Goal: Feedback & Contribution: Submit feedback/report problem

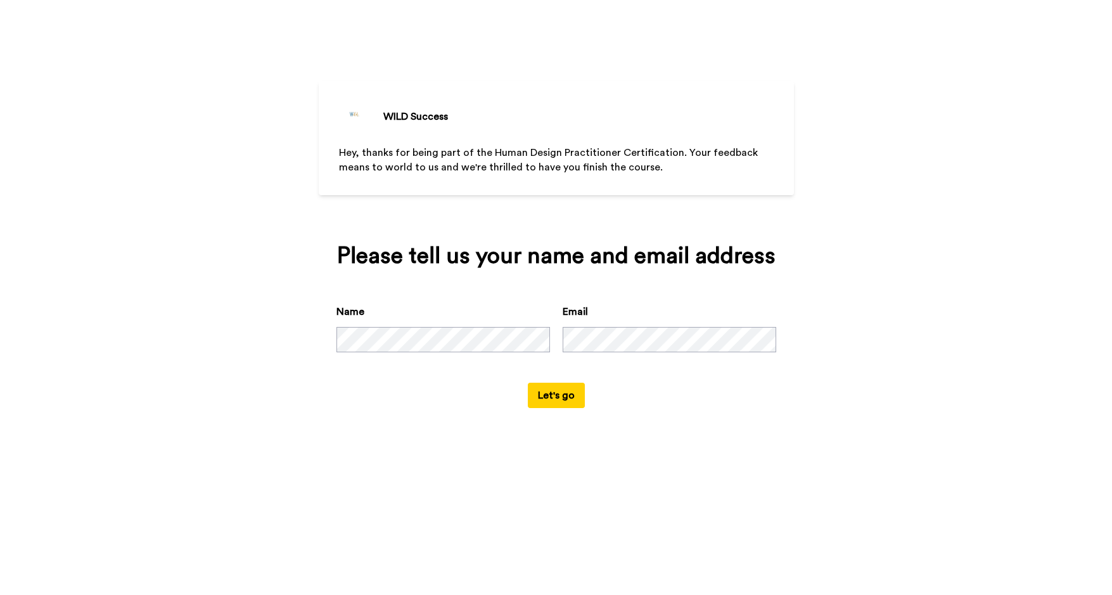
click at [559, 408] on button "Let's go" at bounding box center [556, 395] width 57 height 25
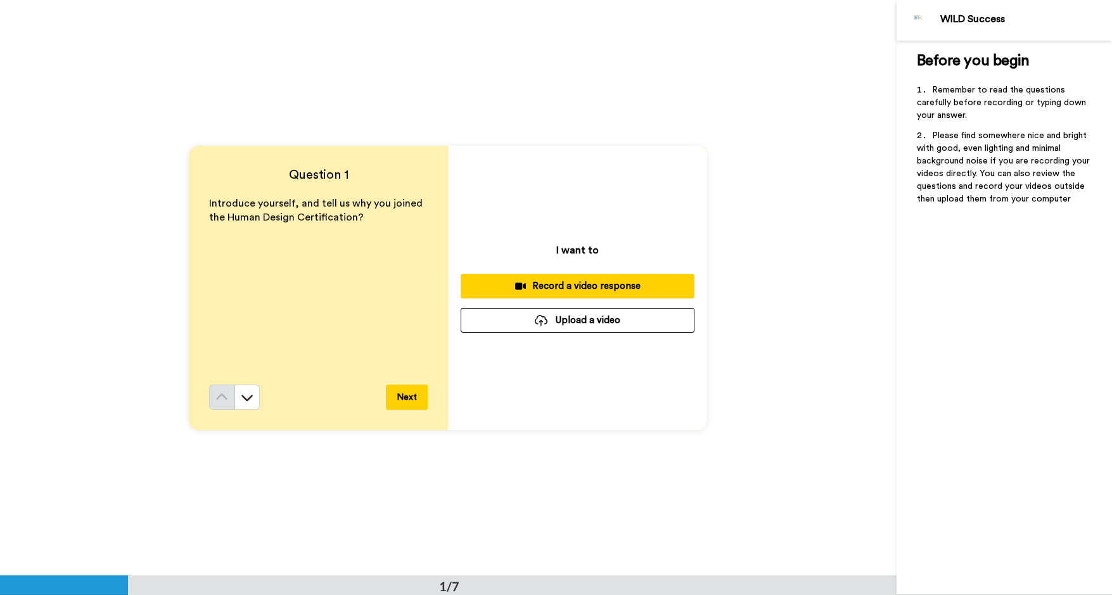
click at [407, 395] on button "Next" at bounding box center [407, 396] width 42 height 25
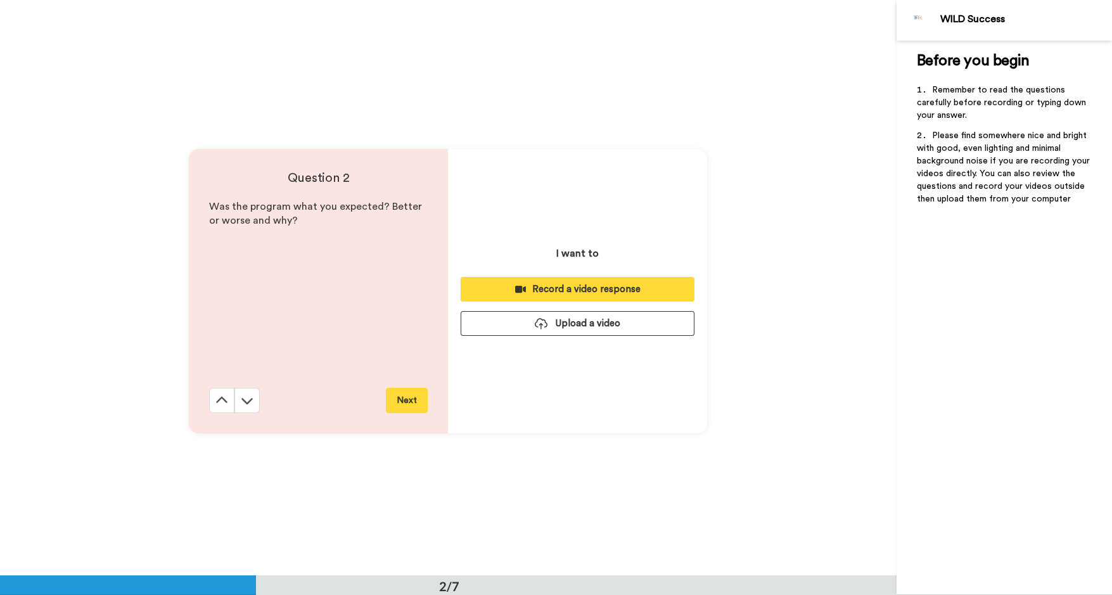
scroll to position [575, 0]
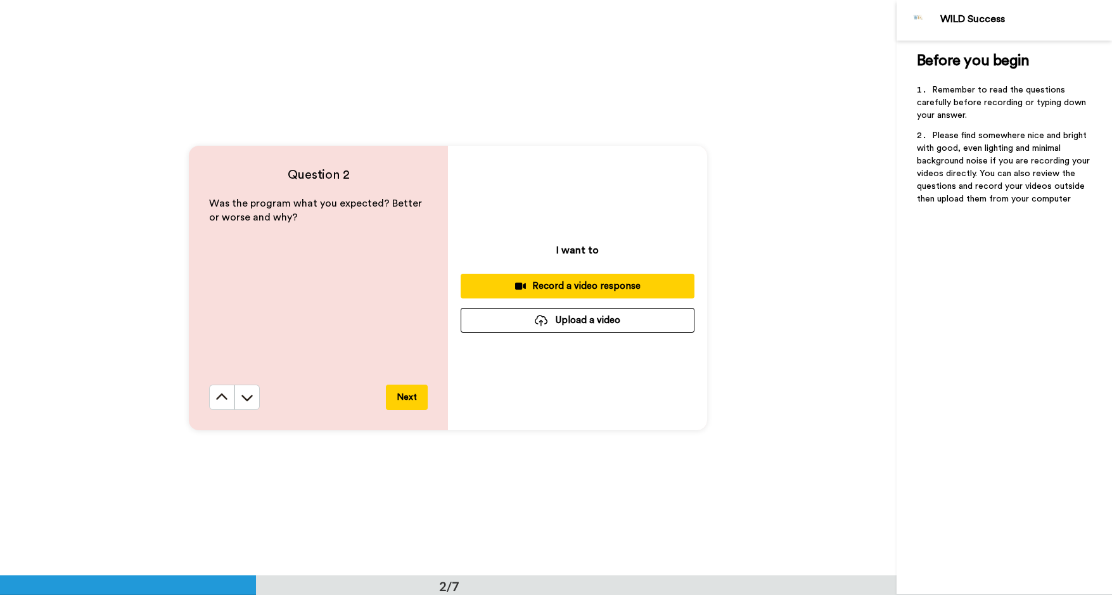
click at [416, 398] on button "Next" at bounding box center [407, 396] width 42 height 25
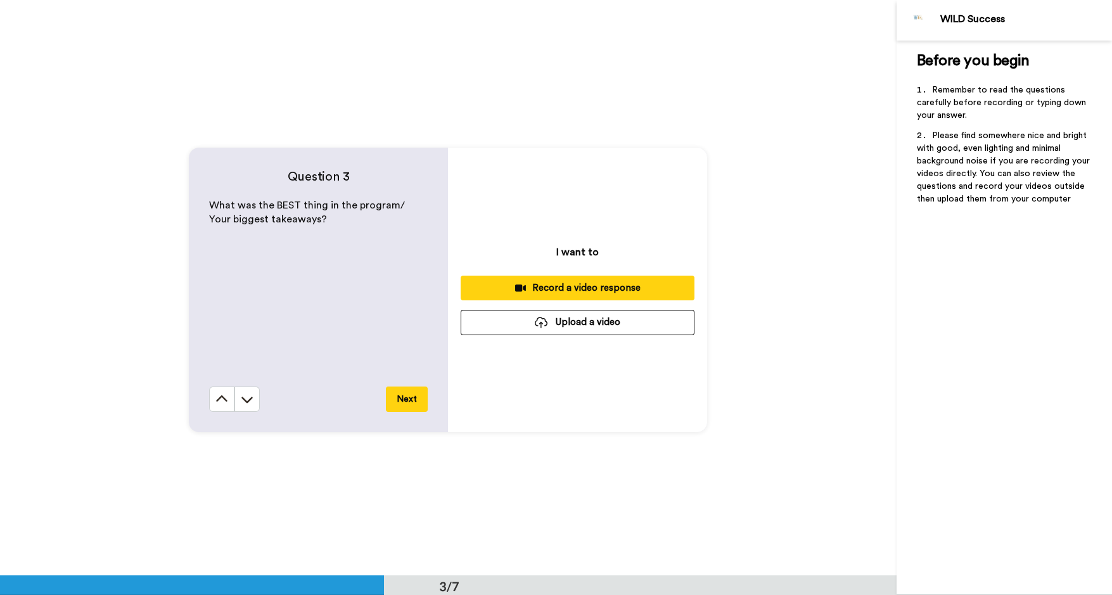
scroll to position [1151, 0]
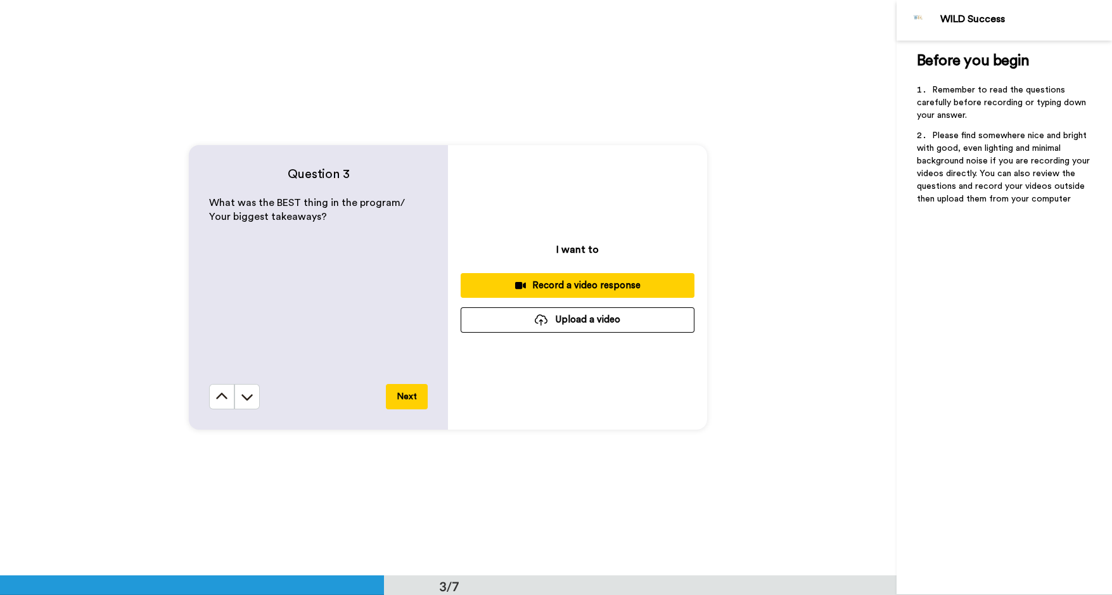
click at [404, 391] on button "Next" at bounding box center [407, 396] width 42 height 25
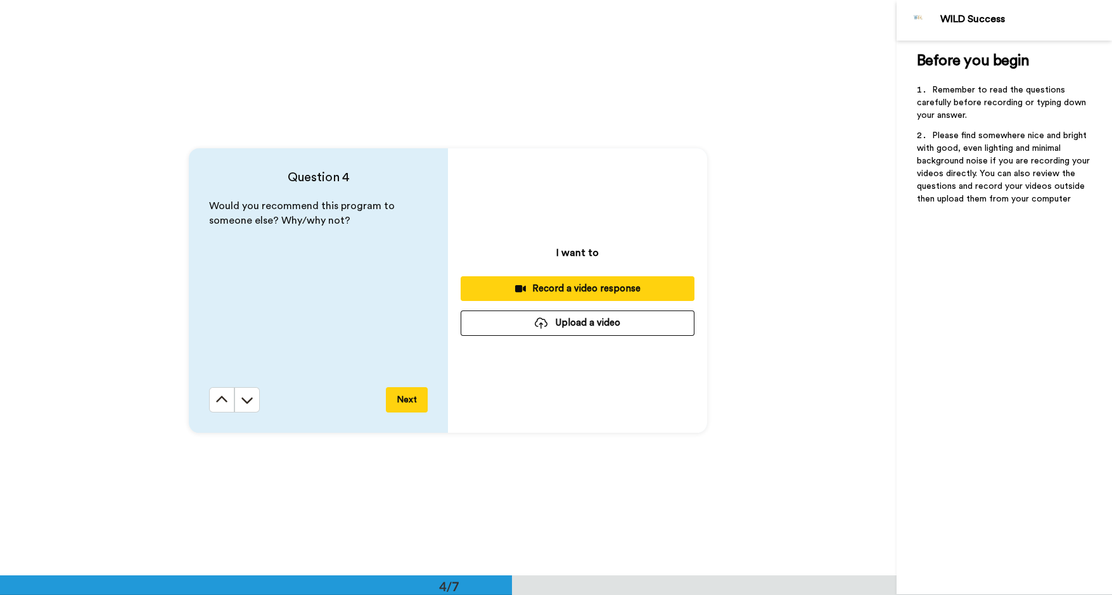
scroll to position [1726, 0]
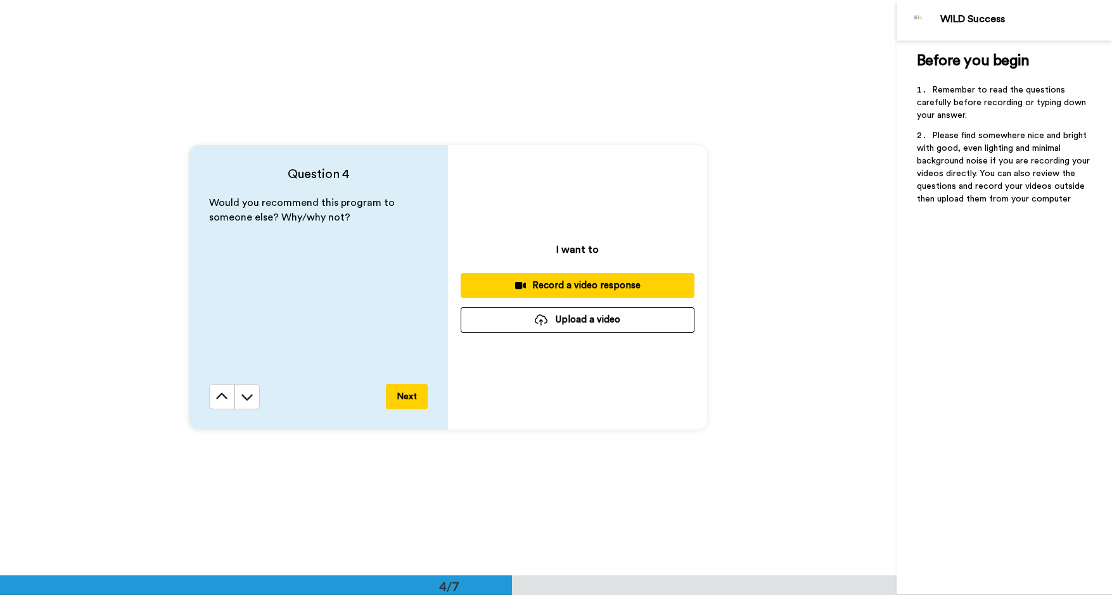
click at [402, 398] on button "Next" at bounding box center [407, 396] width 42 height 25
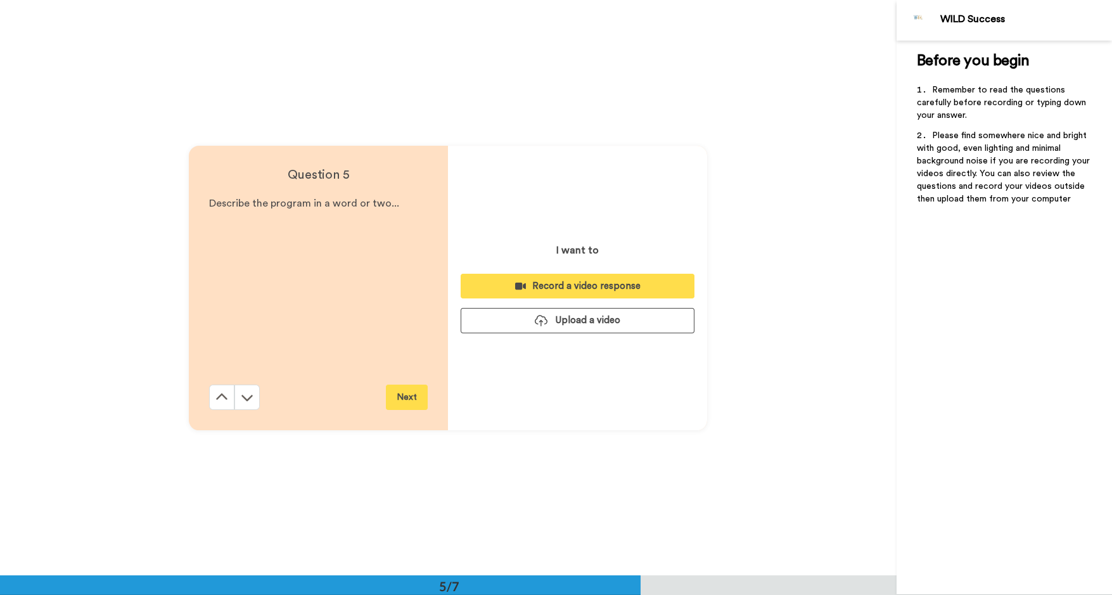
scroll to position [2302, 0]
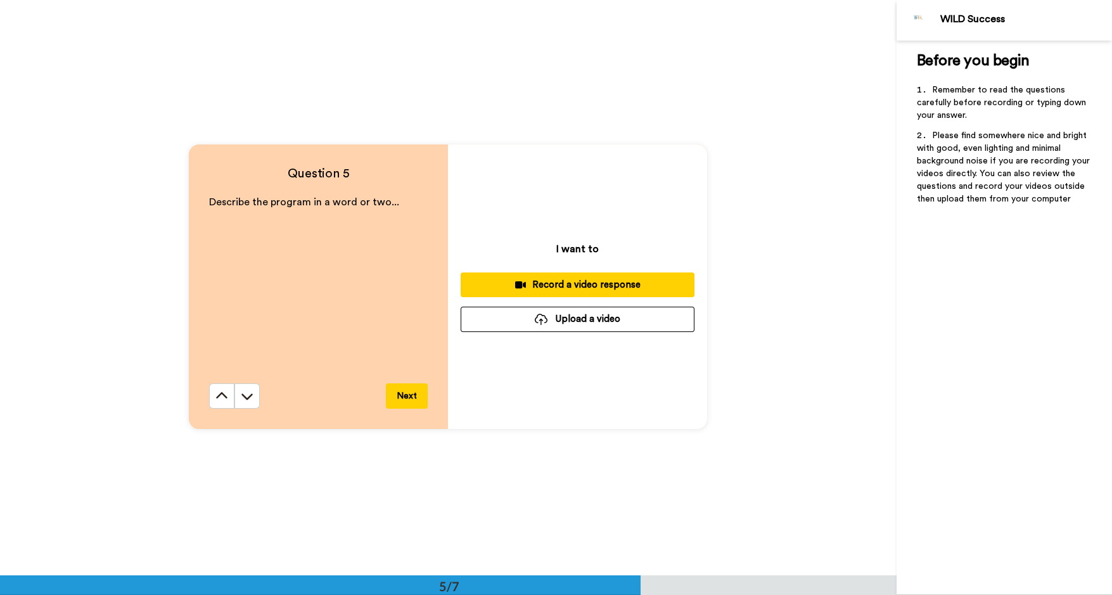
click at [407, 399] on button "Next" at bounding box center [407, 395] width 42 height 25
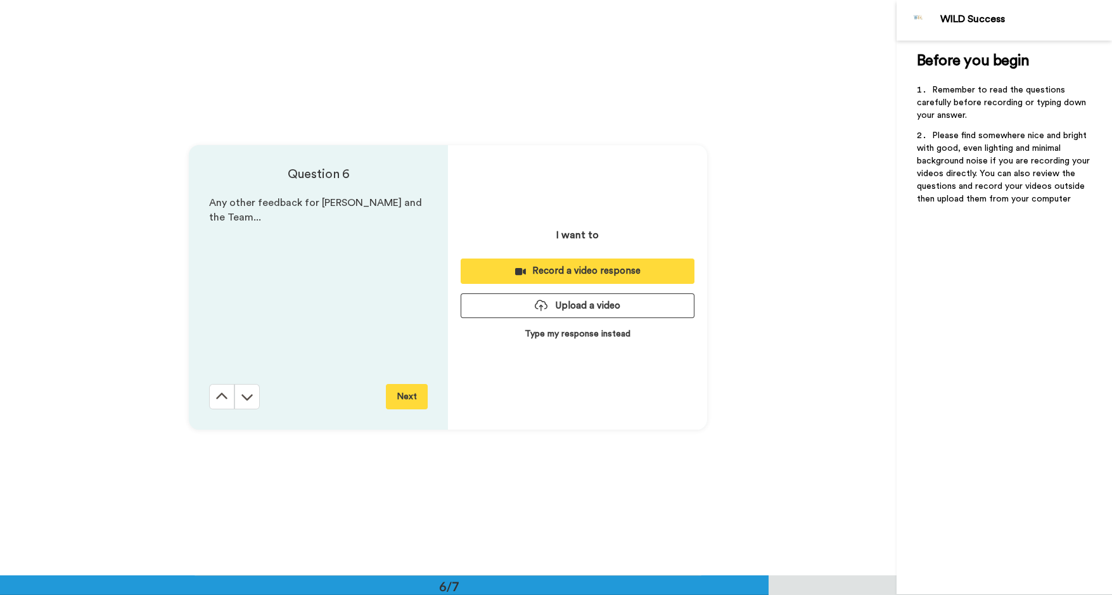
scroll to position [2877, 0]
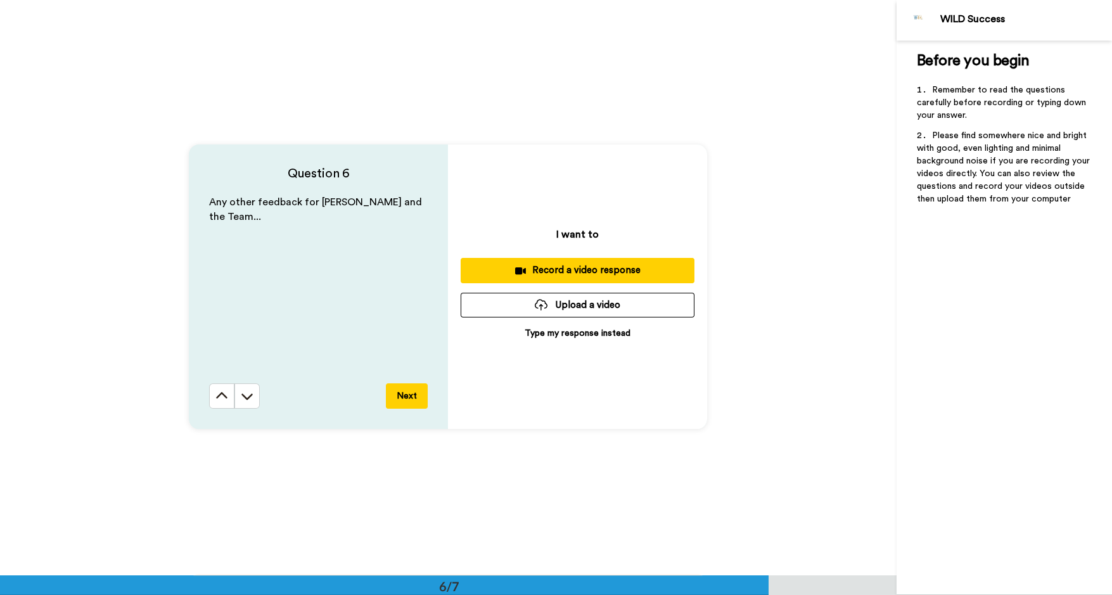
click at [397, 395] on button "Next" at bounding box center [407, 395] width 42 height 25
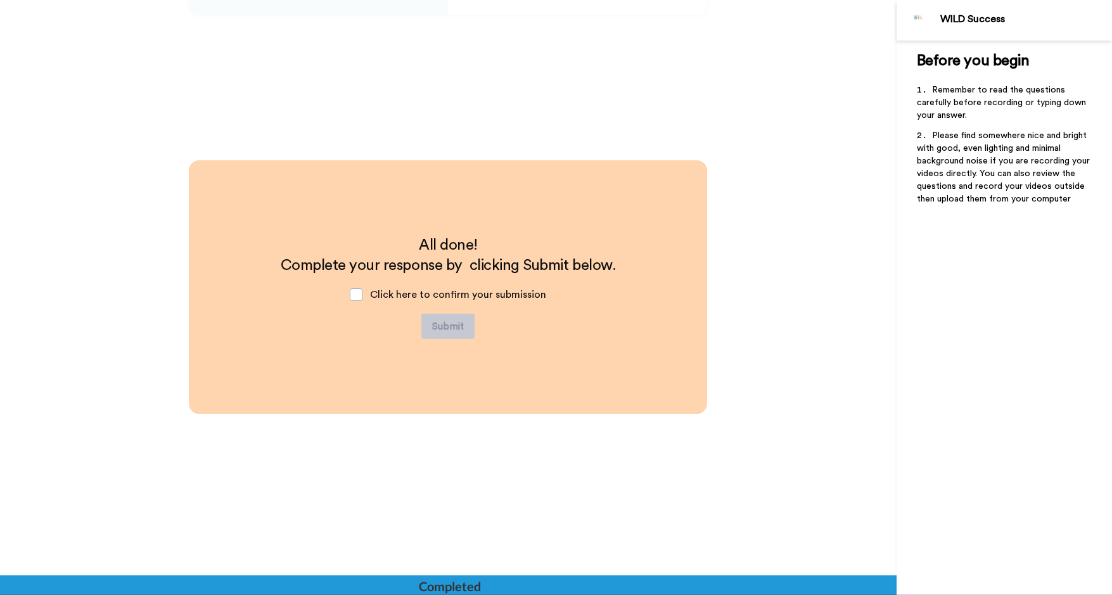
scroll to position [3291, 0]
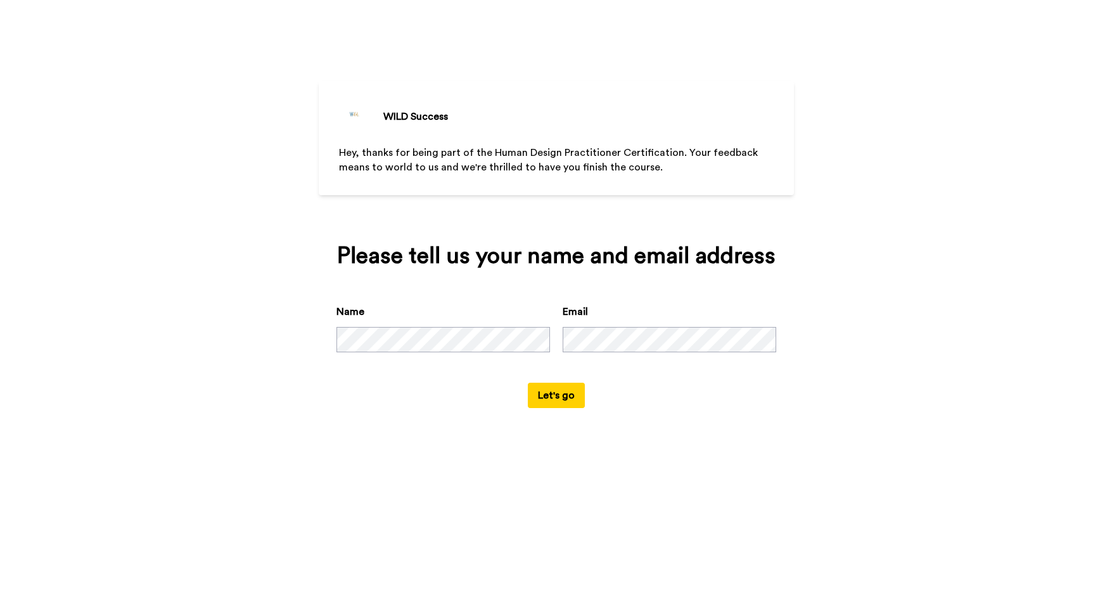
click at [556, 408] on button "Let's go" at bounding box center [556, 395] width 57 height 25
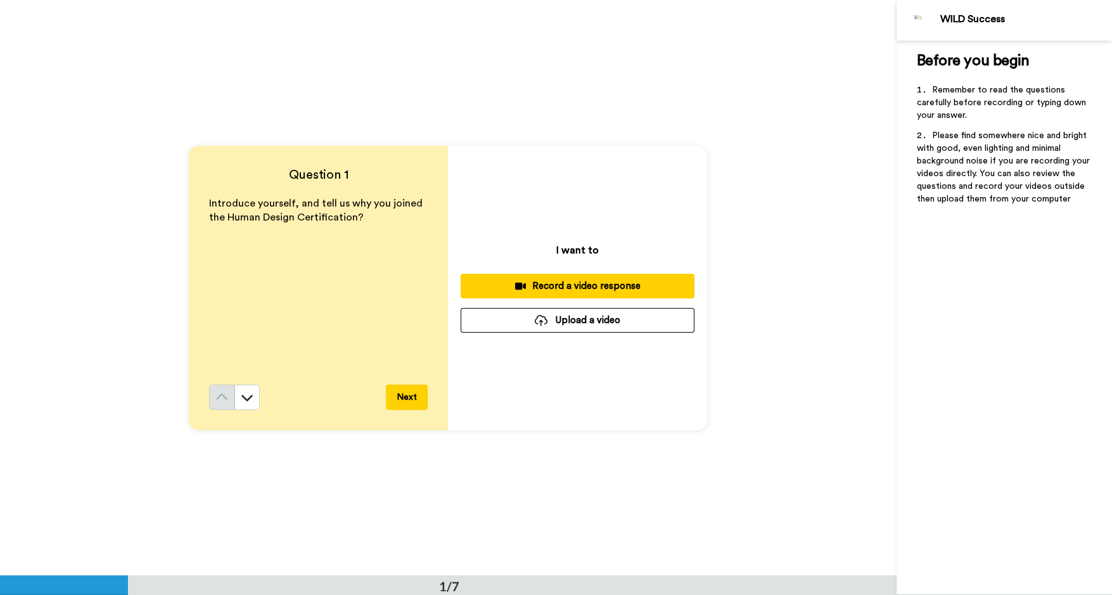
click at [576, 285] on div "Record a video response" at bounding box center [577, 285] width 213 height 13
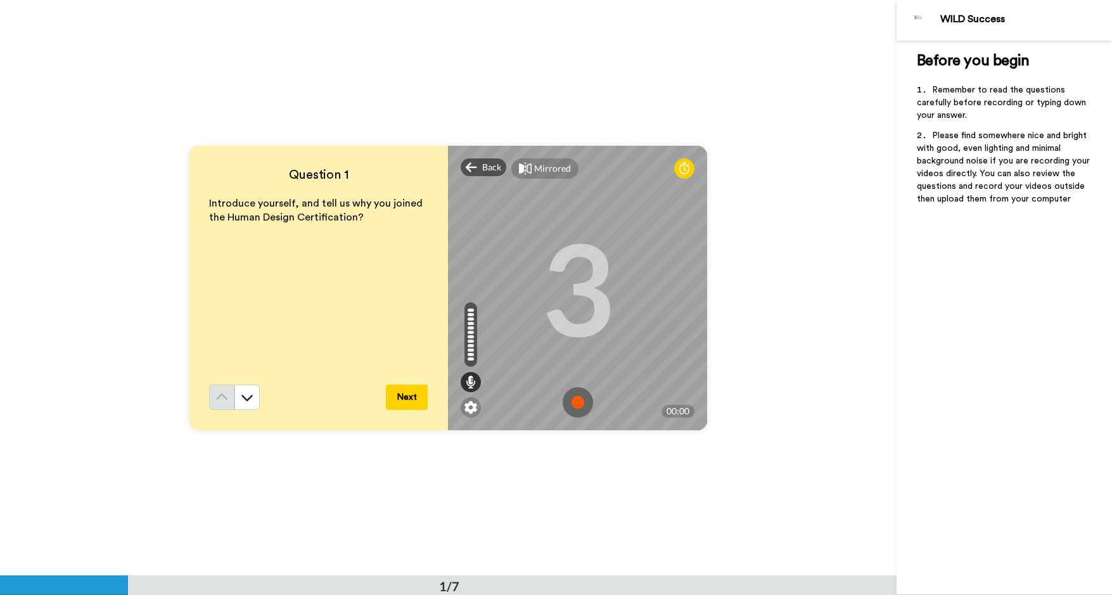
click at [402, 395] on button "Next" at bounding box center [407, 396] width 42 height 25
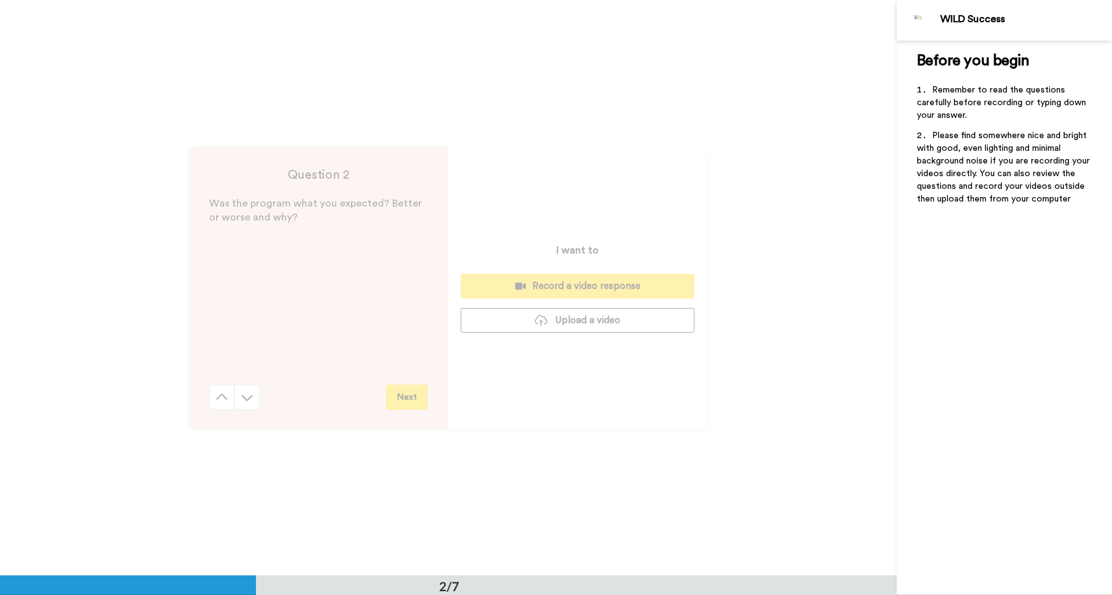
scroll to position [575, 0]
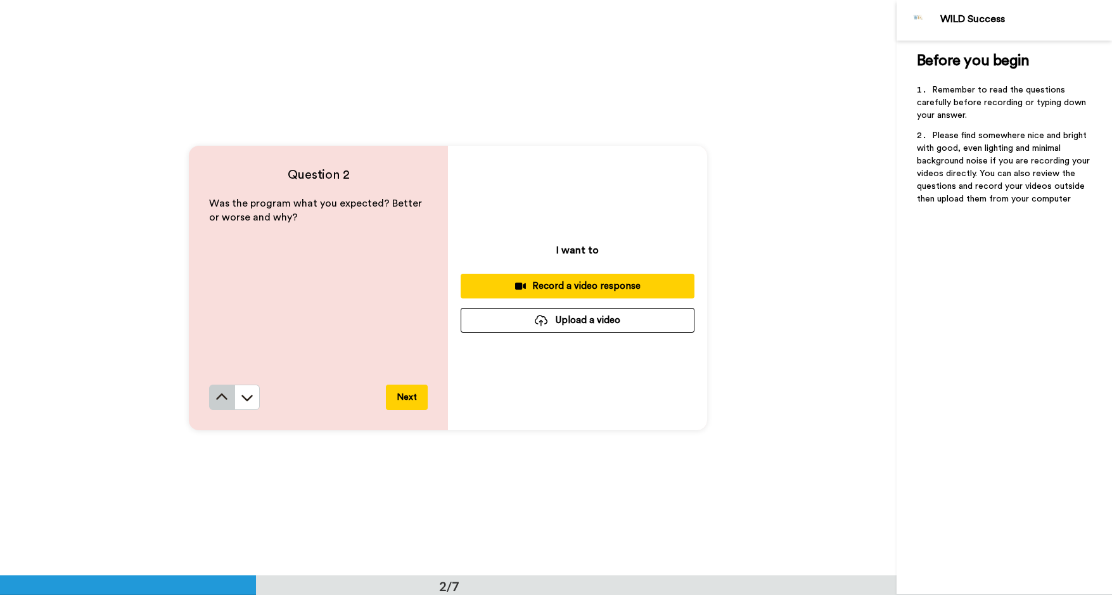
click at [223, 393] on icon at bounding box center [221, 397] width 13 height 13
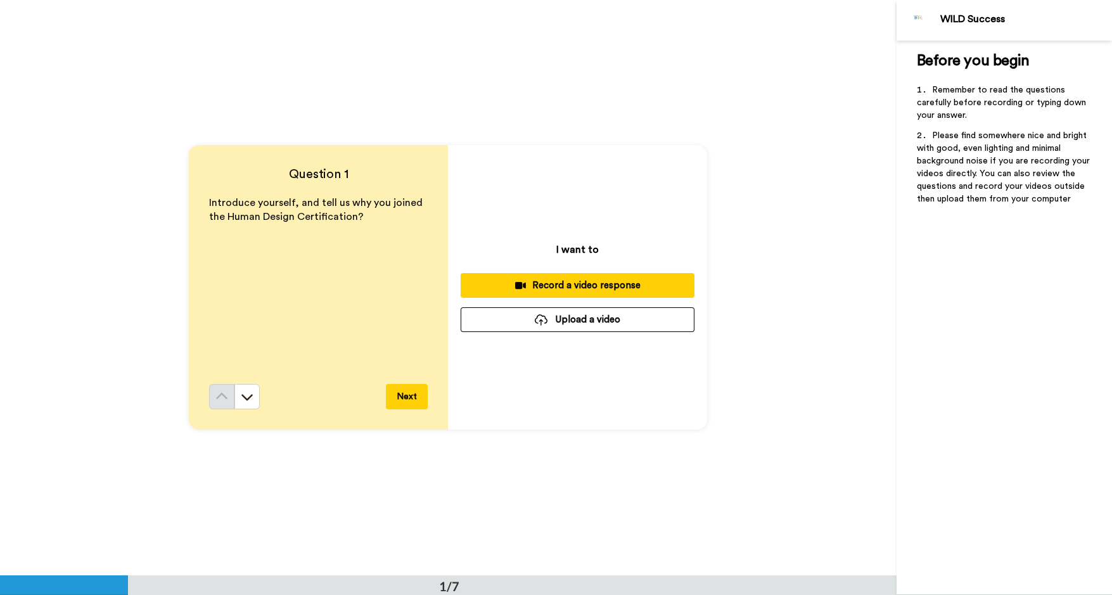
scroll to position [0, 0]
click at [577, 281] on div "Record a video response" at bounding box center [577, 285] width 213 height 13
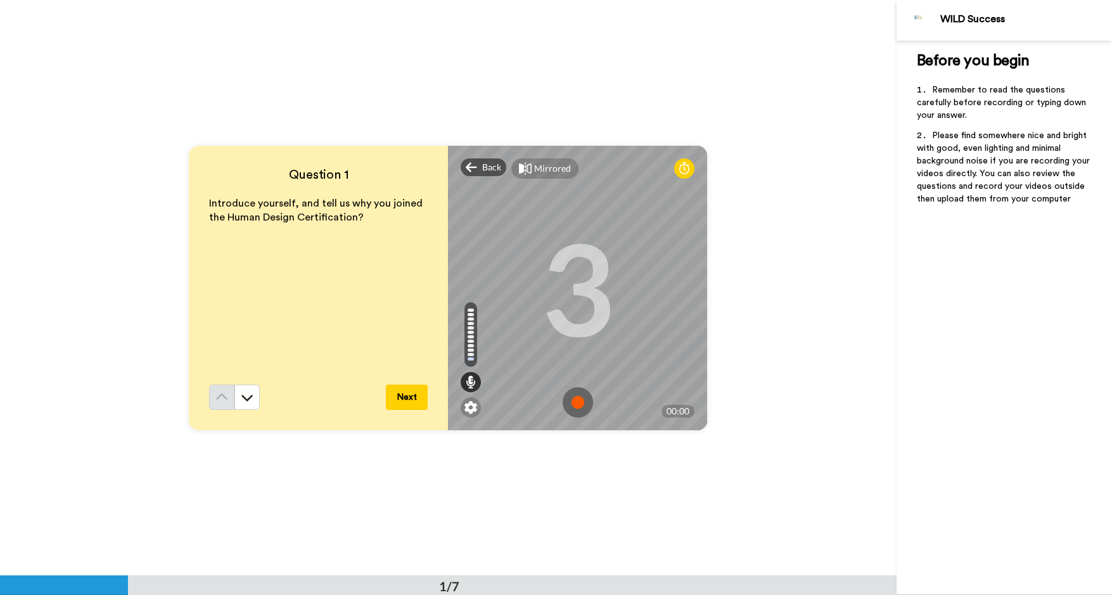
click at [578, 407] on img at bounding box center [577, 402] width 30 height 30
click at [578, 405] on img at bounding box center [577, 402] width 30 height 30
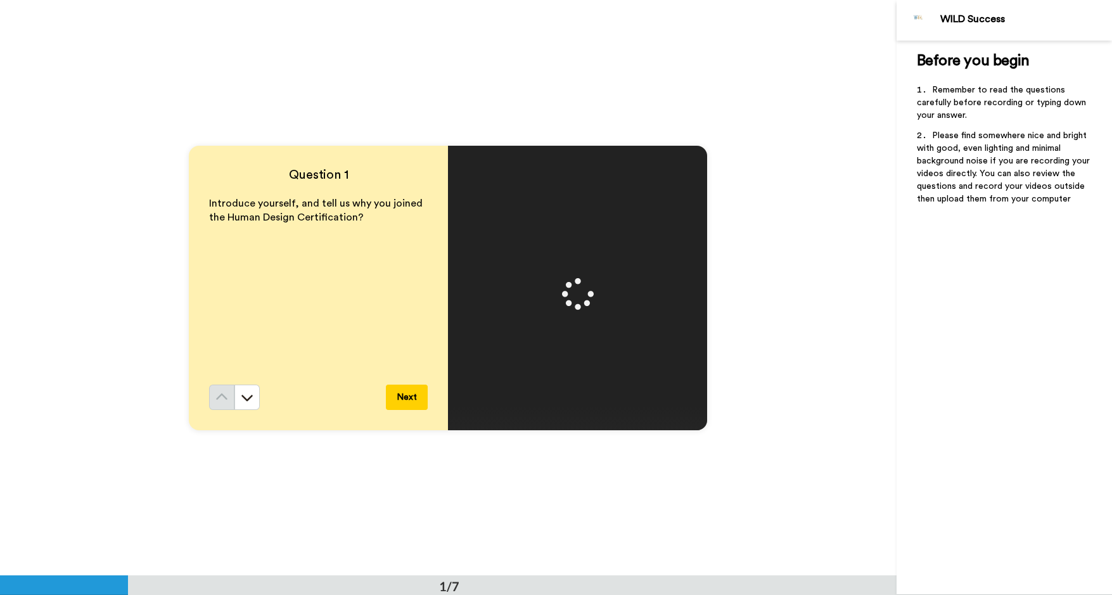
click at [732, 335] on div "Question 1 Introduce yourself, and tell us why you joined the Human Design Cert…" at bounding box center [448, 287] width 896 height 575
click at [404, 398] on button "Next" at bounding box center [407, 396] width 42 height 25
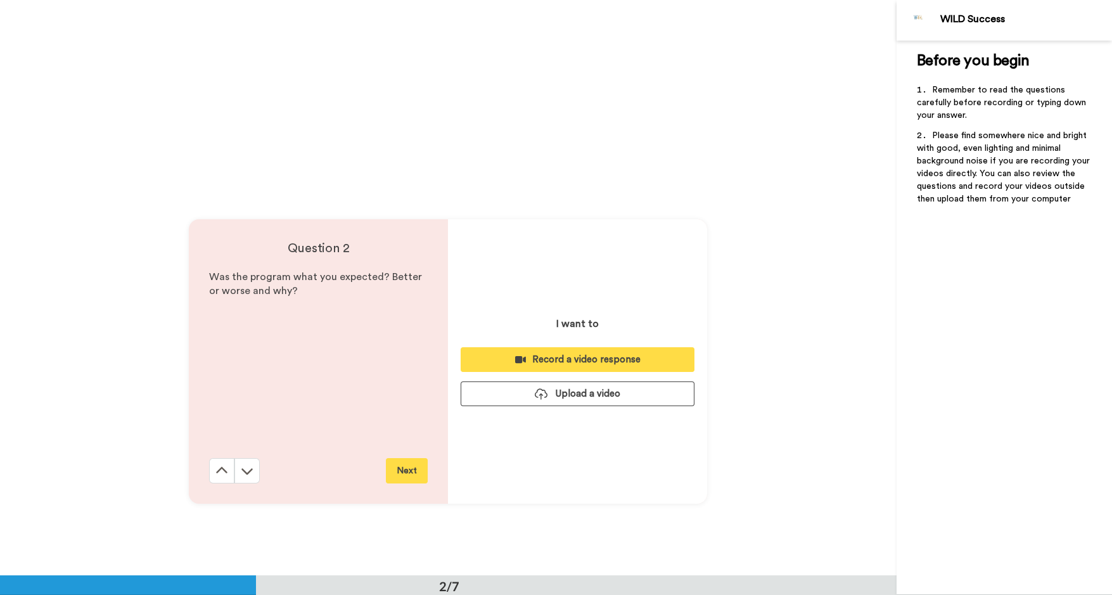
scroll to position [575, 0]
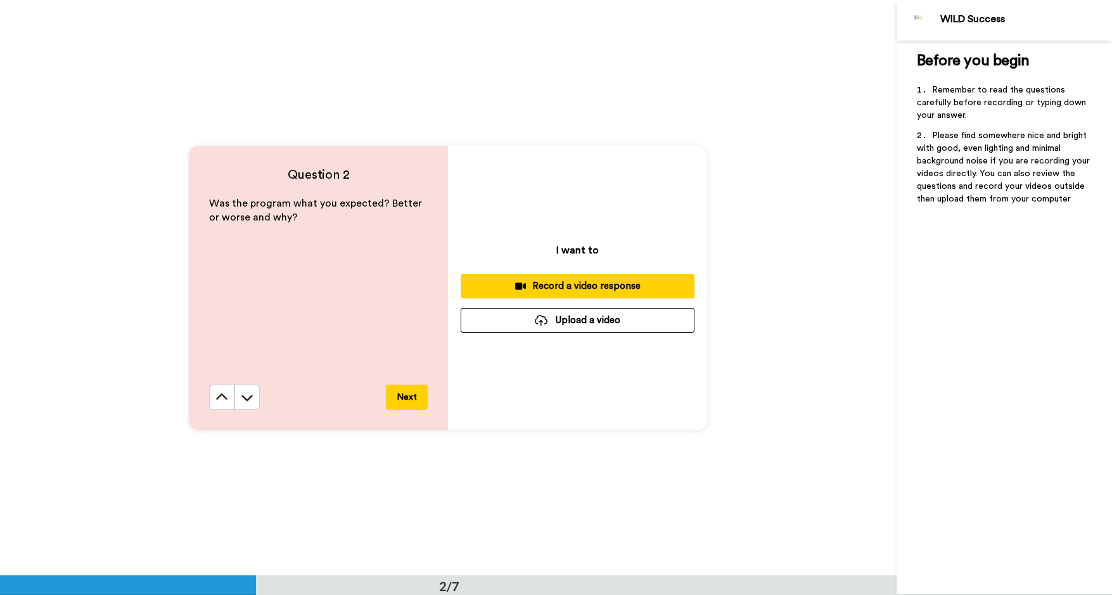
click at [580, 284] on div "Record a video response" at bounding box center [577, 285] width 213 height 13
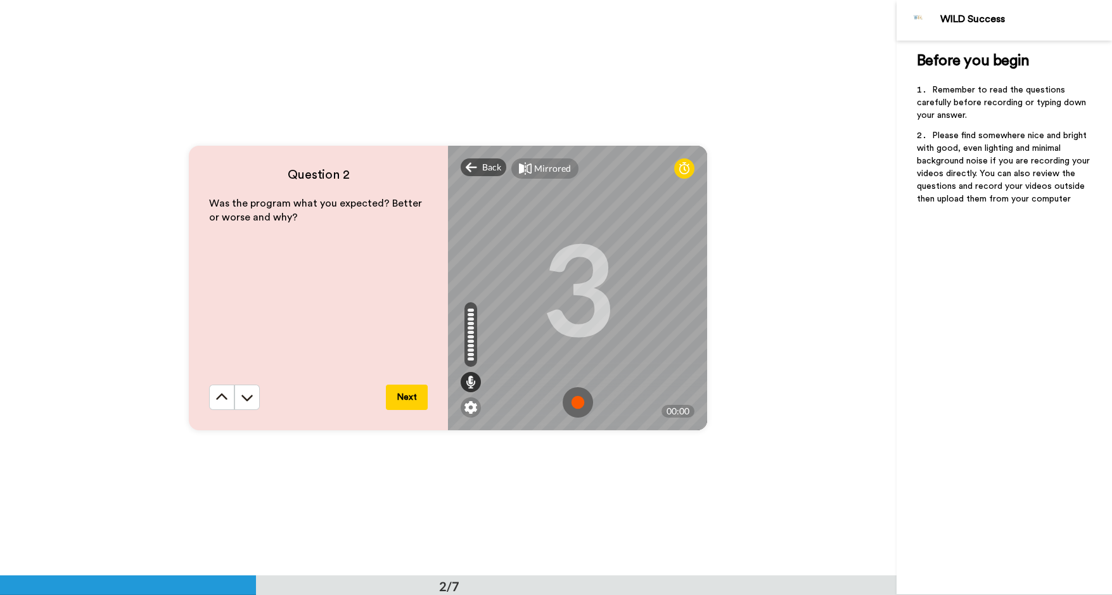
click at [582, 407] on img at bounding box center [577, 402] width 30 height 30
click at [581, 399] on img at bounding box center [577, 402] width 30 height 30
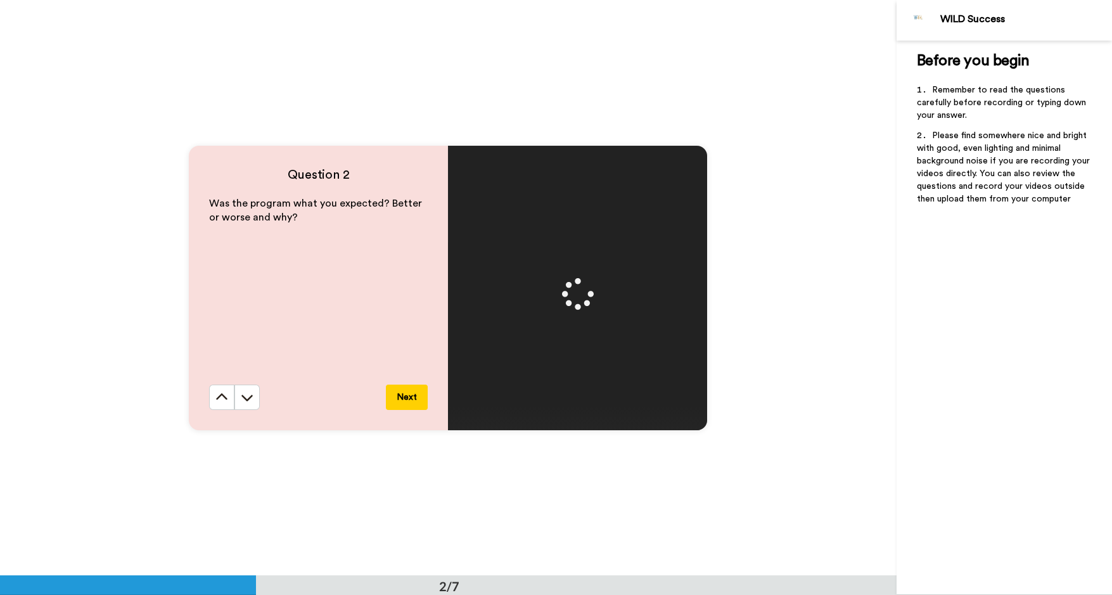
click at [405, 396] on button "Next" at bounding box center [407, 396] width 42 height 25
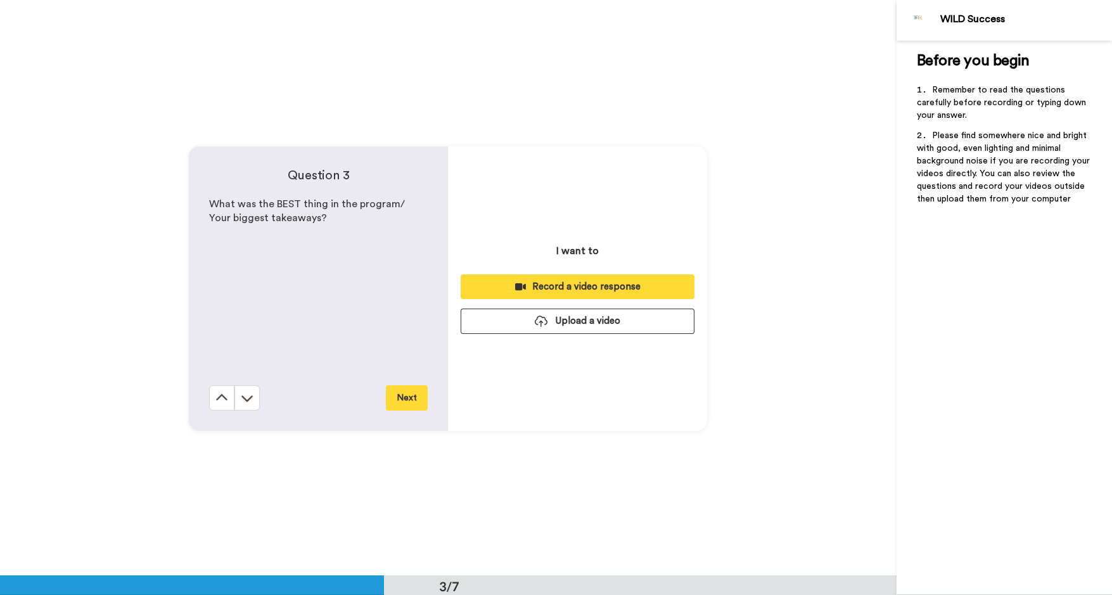
scroll to position [1151, 0]
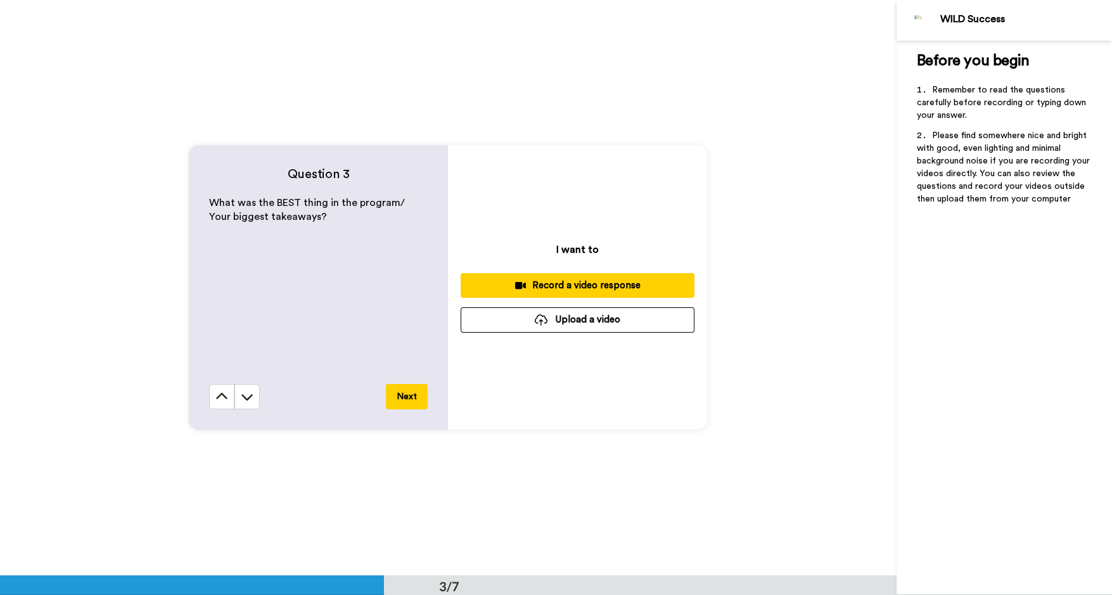
click at [585, 282] on div "Record a video response" at bounding box center [577, 285] width 213 height 13
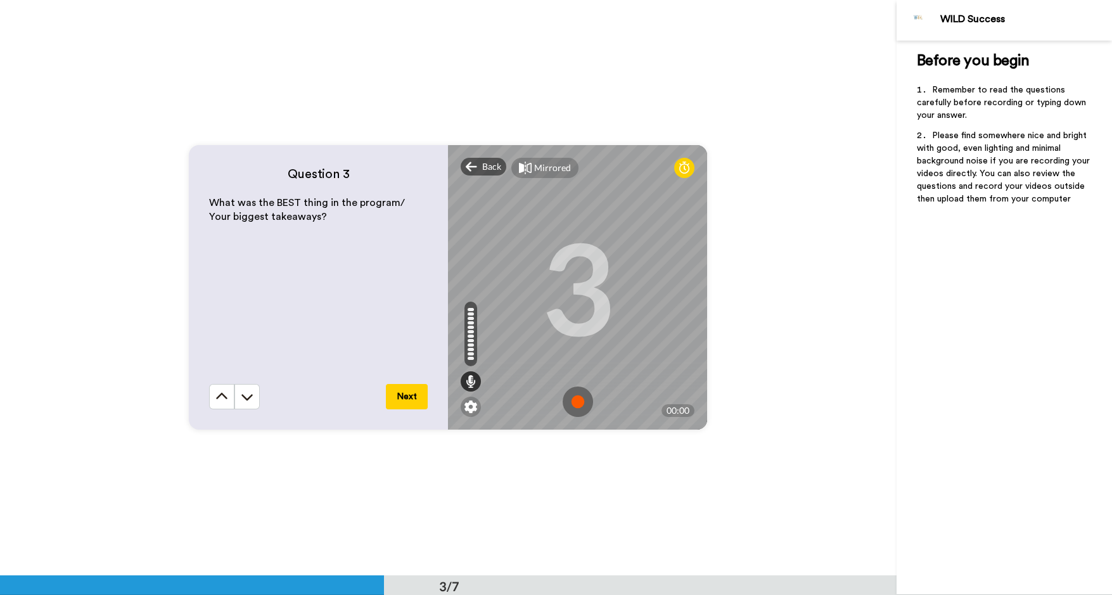
click at [581, 402] on img at bounding box center [577, 401] width 30 height 30
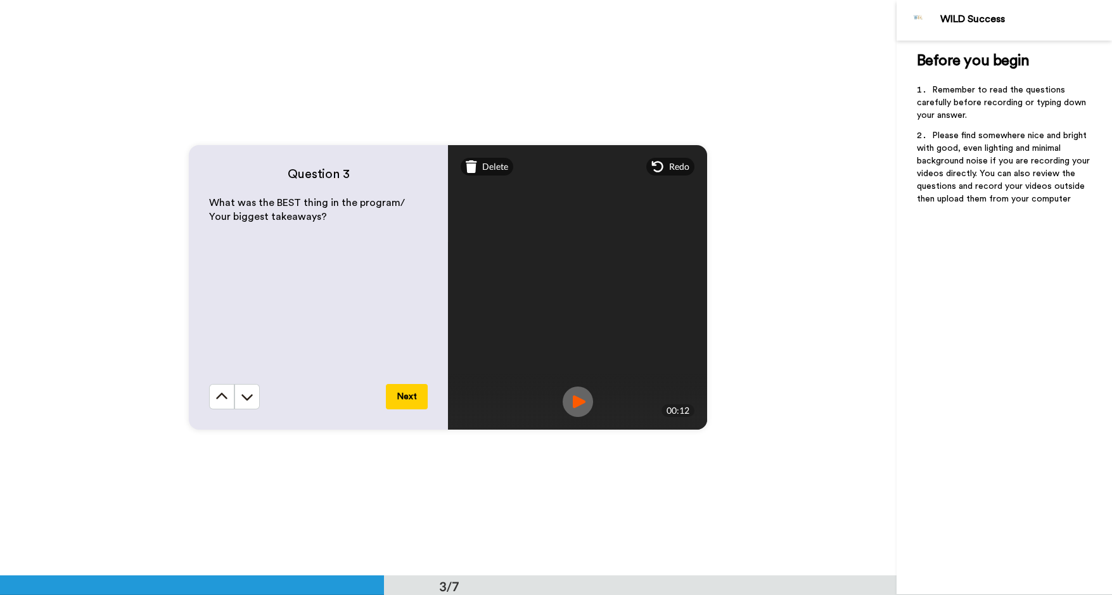
click at [409, 398] on button "Next" at bounding box center [407, 396] width 42 height 25
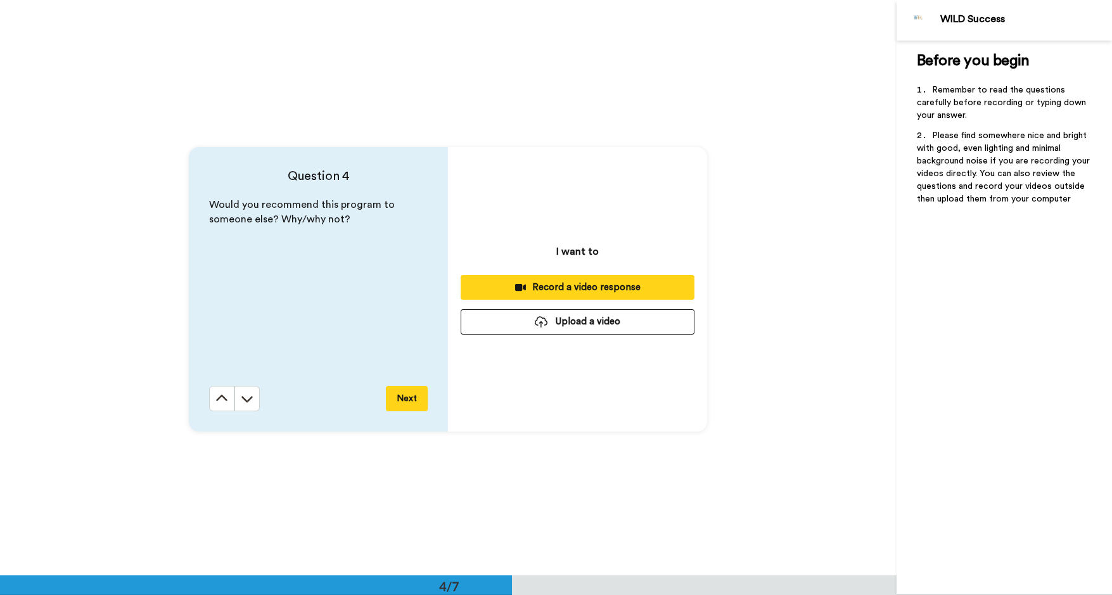
scroll to position [1726, 0]
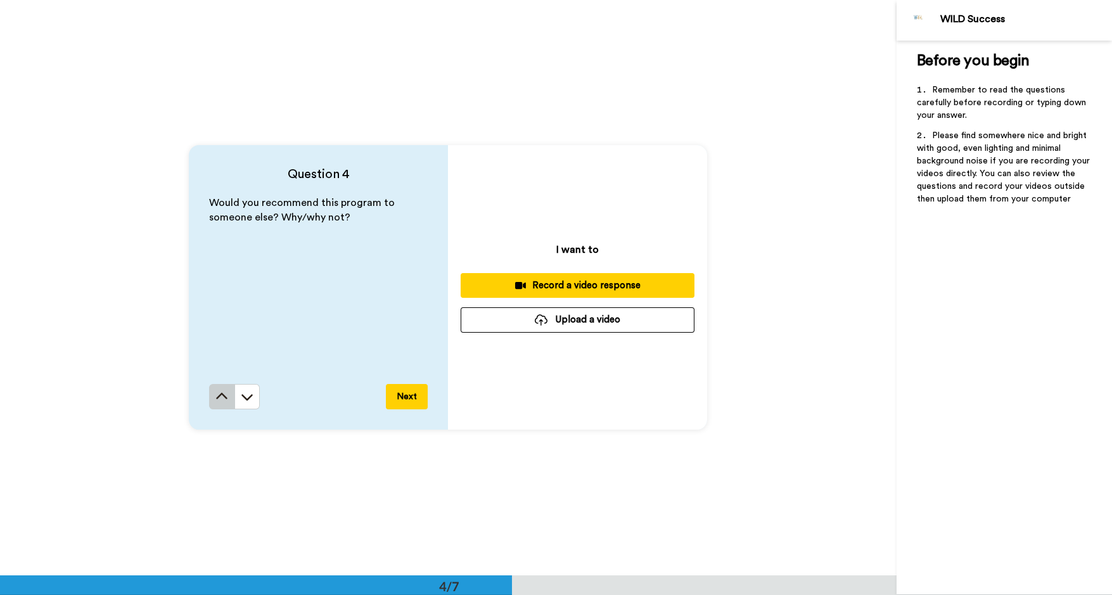
click at [222, 397] on icon at bounding box center [221, 396] width 13 height 13
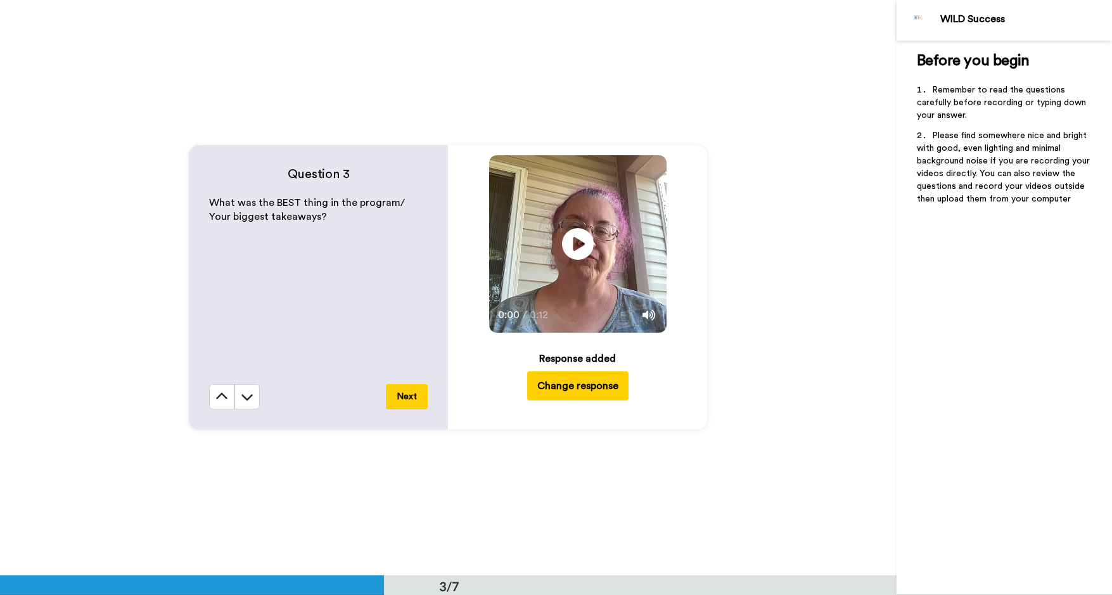
click at [222, 397] on icon at bounding box center [221, 396] width 13 height 13
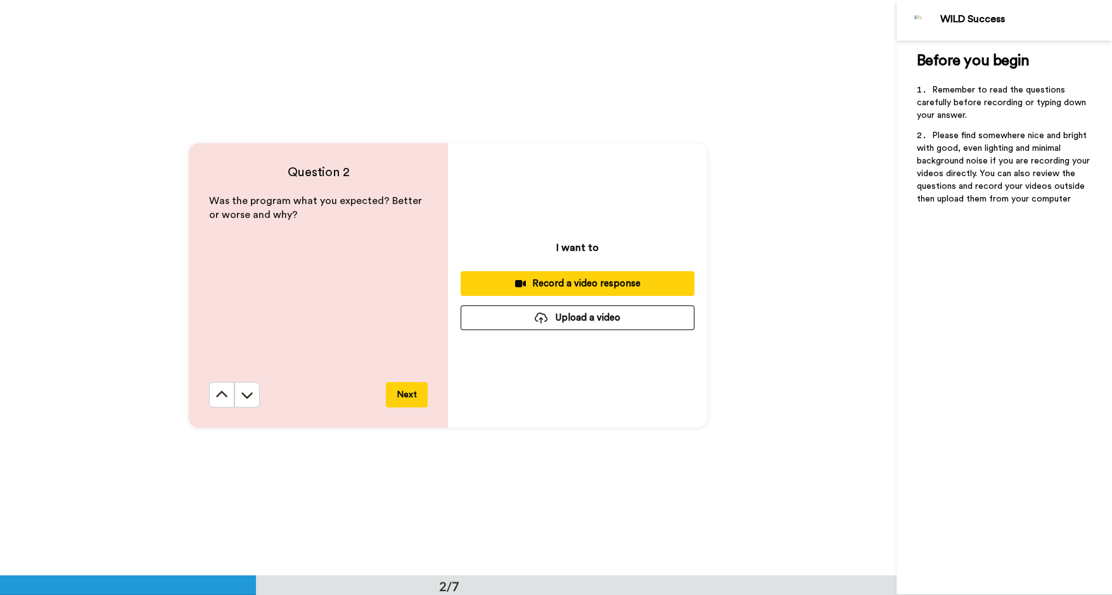
scroll to position [575, 0]
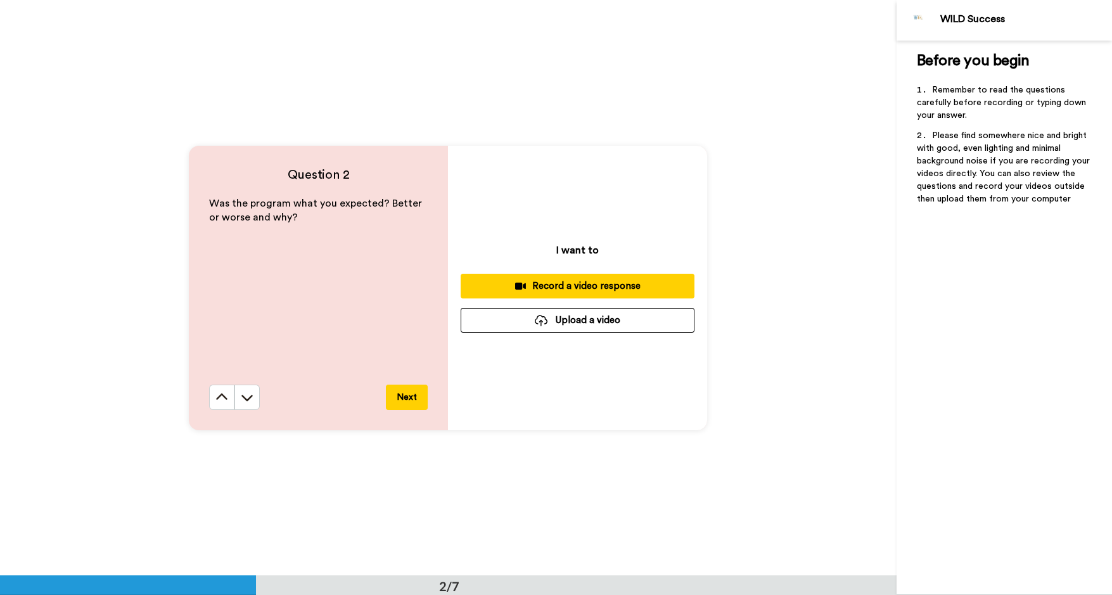
click at [222, 397] on icon at bounding box center [221, 397] width 13 height 13
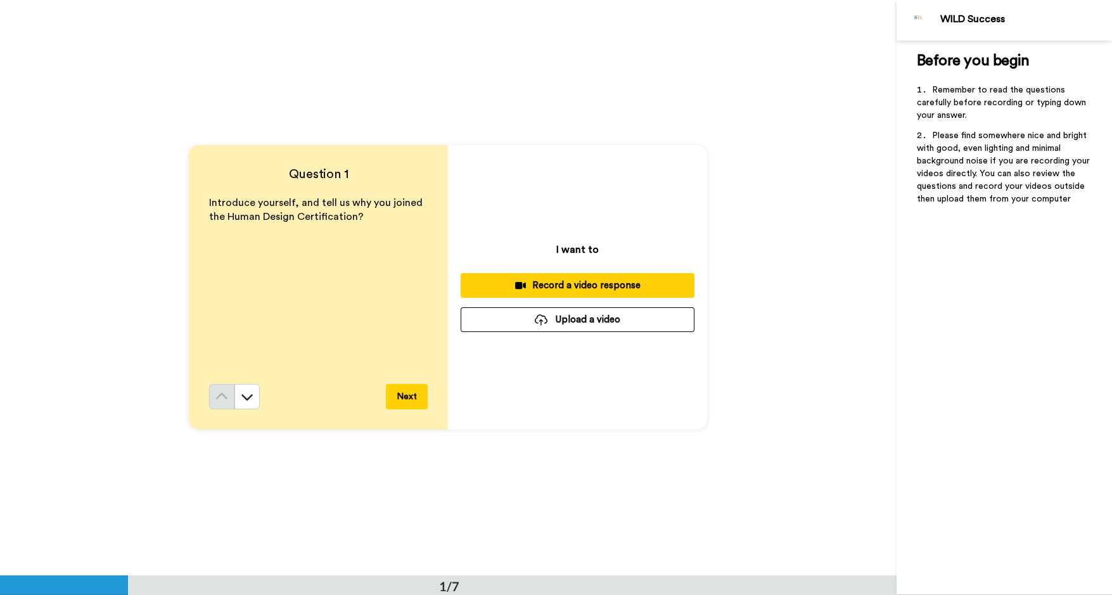
scroll to position [0, 0]
click at [576, 282] on div "Record a video response" at bounding box center [577, 285] width 213 height 13
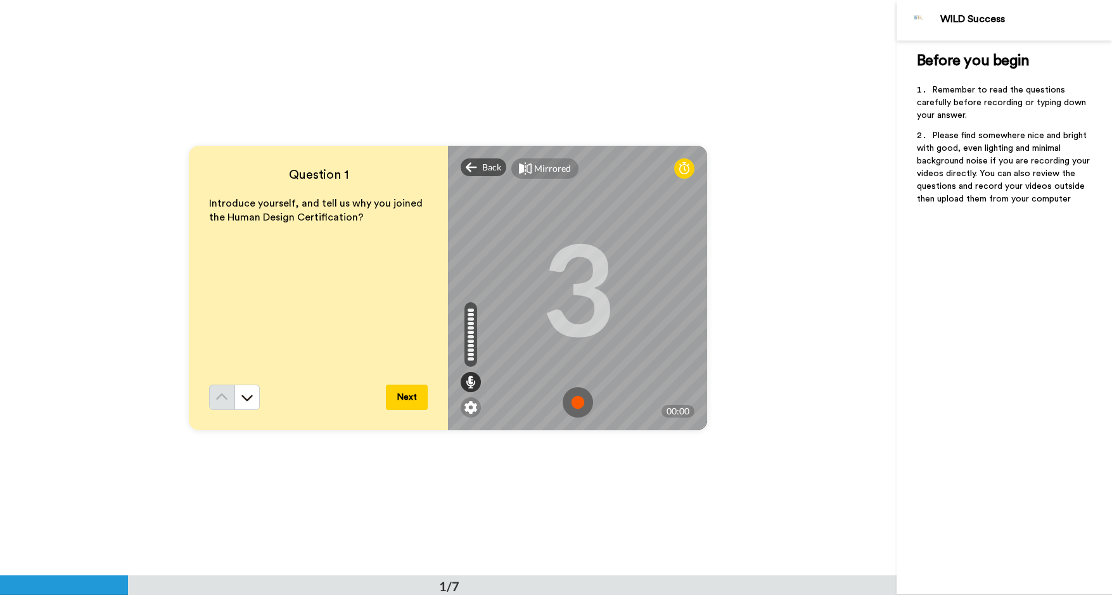
click at [582, 399] on img at bounding box center [577, 402] width 30 height 30
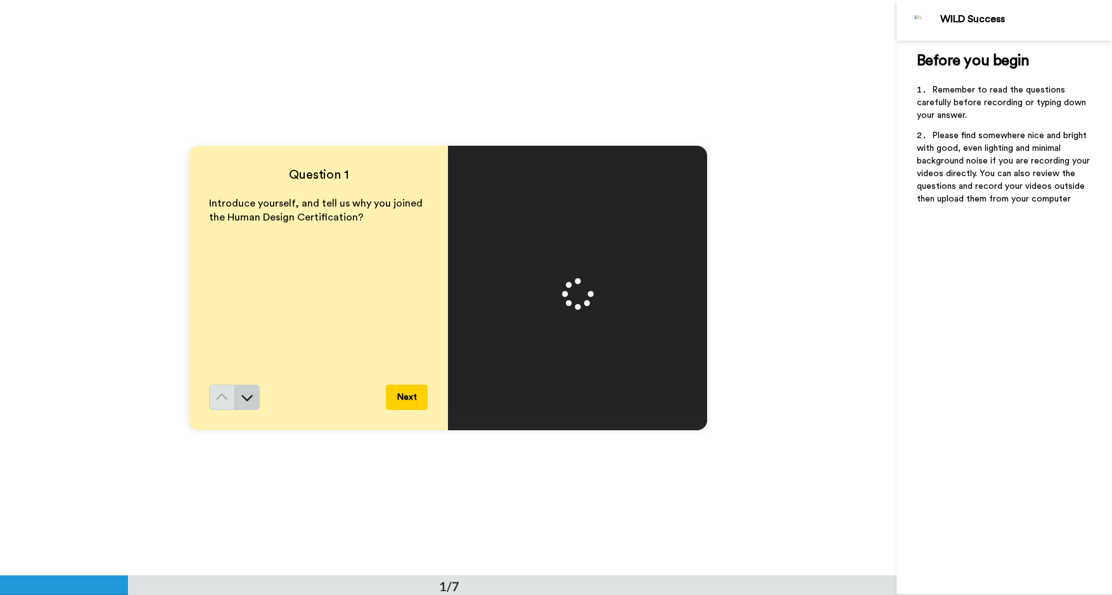
click at [244, 400] on icon at bounding box center [247, 397] width 13 height 13
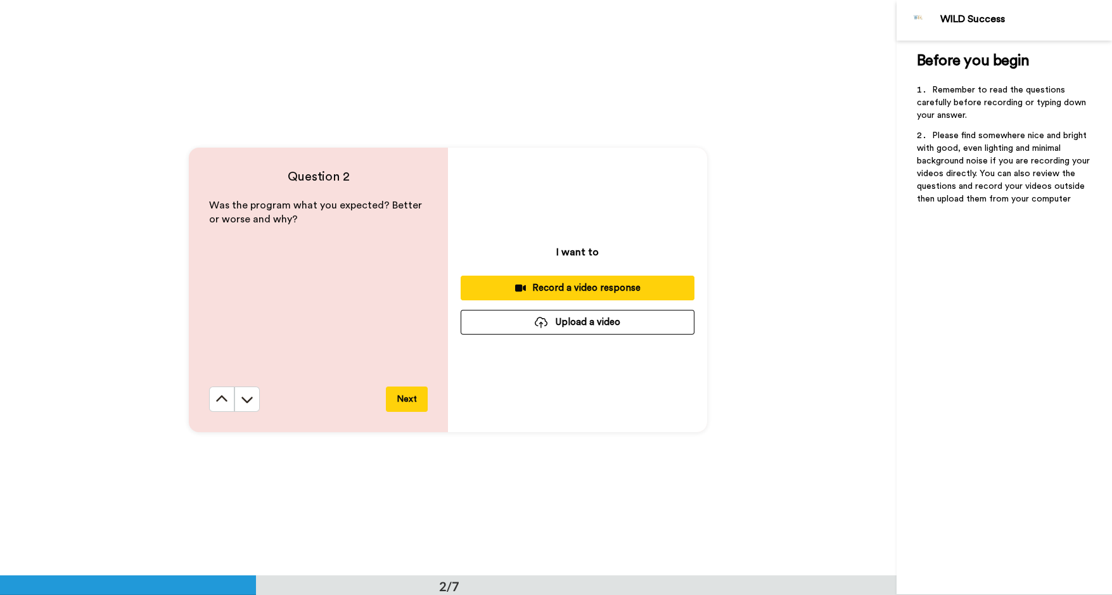
scroll to position [575, 0]
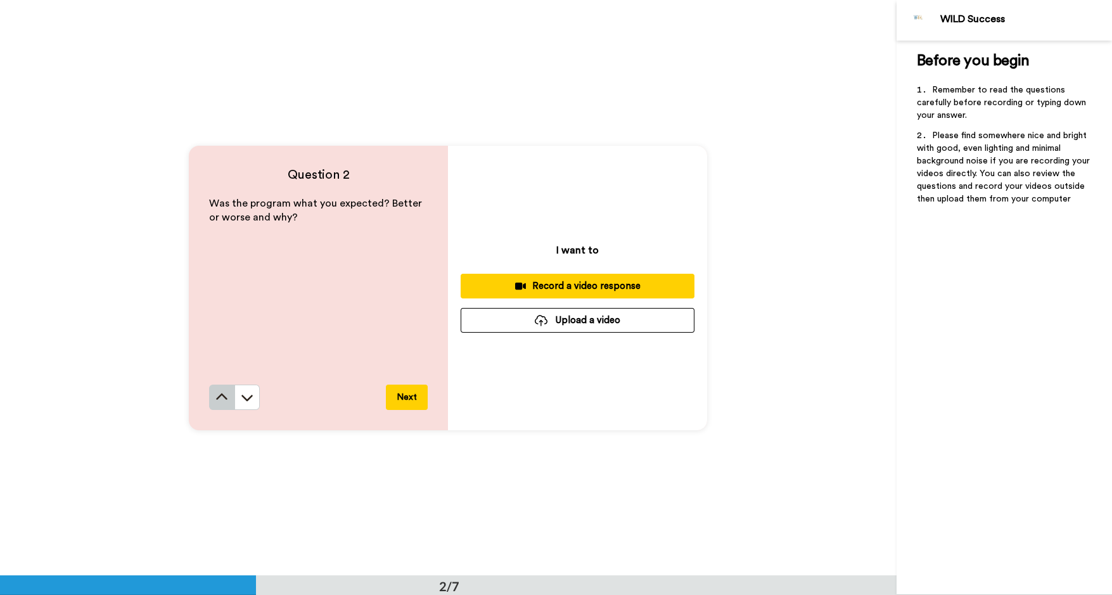
click at [220, 395] on icon at bounding box center [222, 396] width 11 height 6
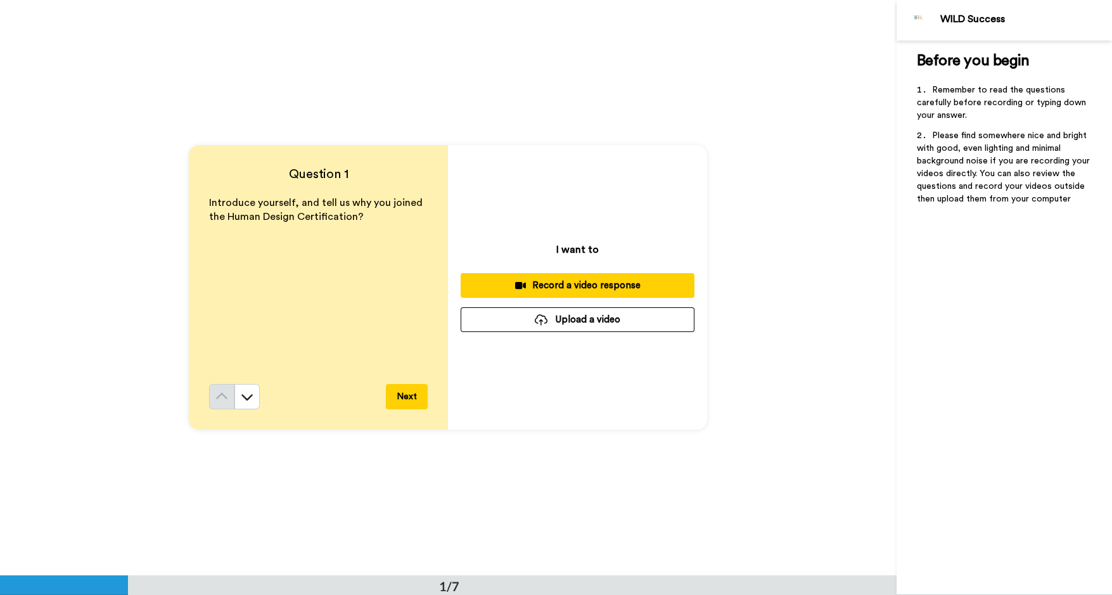
scroll to position [0, 0]
click at [409, 400] on button "Next" at bounding box center [407, 396] width 42 height 25
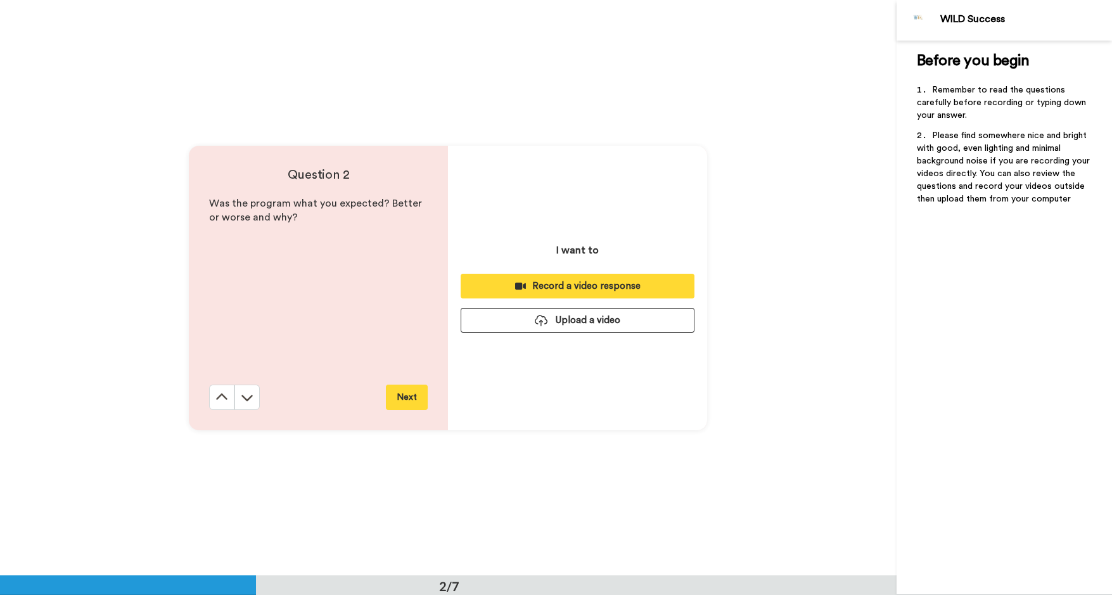
scroll to position [575, 0]
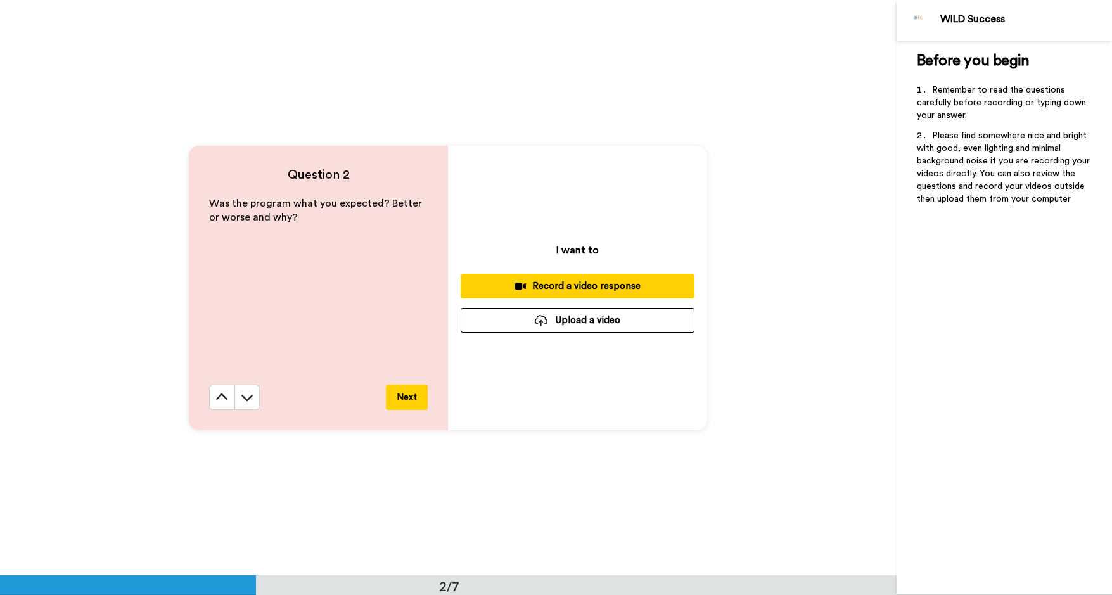
click at [411, 391] on button "Next" at bounding box center [407, 396] width 42 height 25
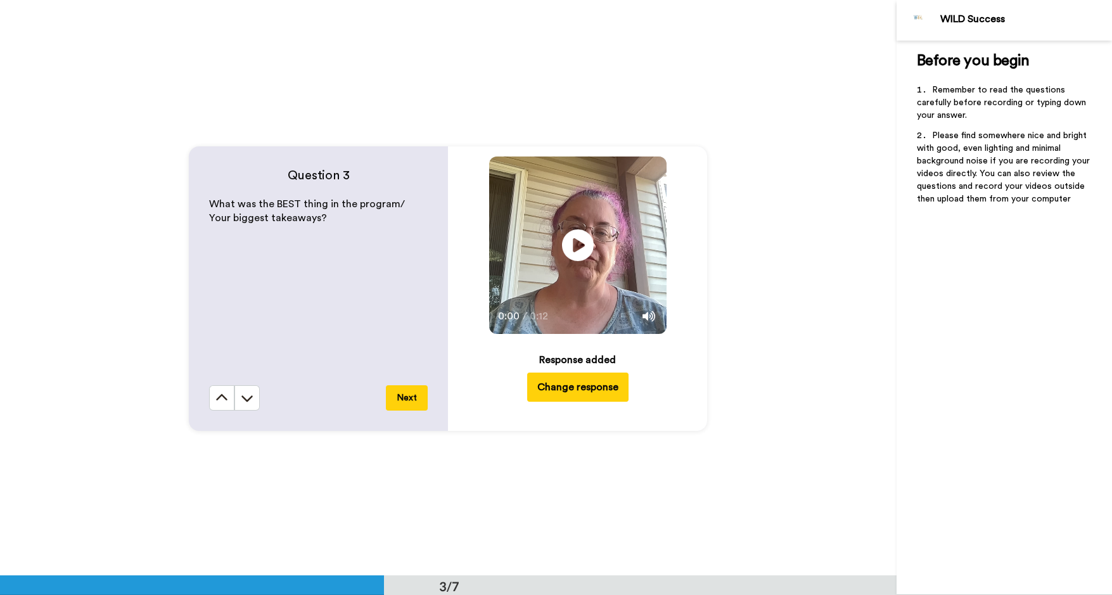
scroll to position [1151, 0]
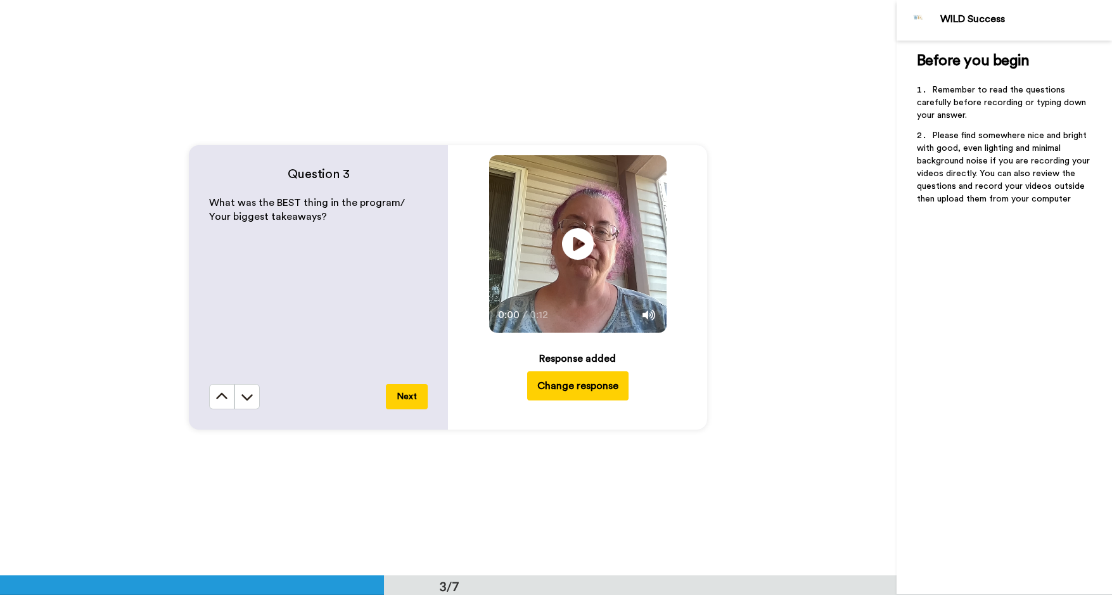
click at [407, 400] on button "Next" at bounding box center [407, 396] width 42 height 25
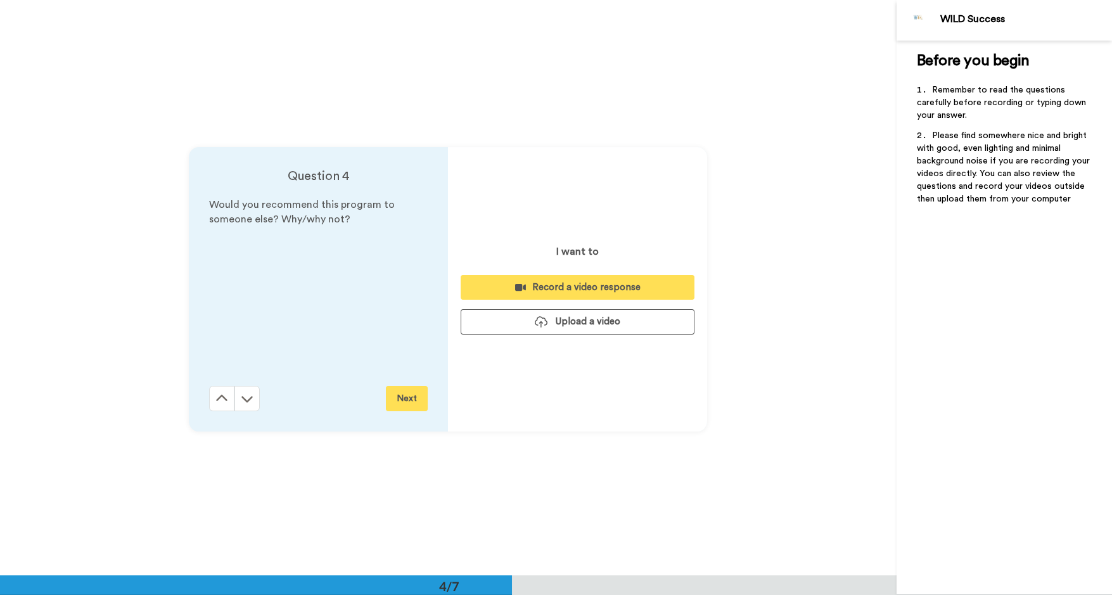
scroll to position [1726, 0]
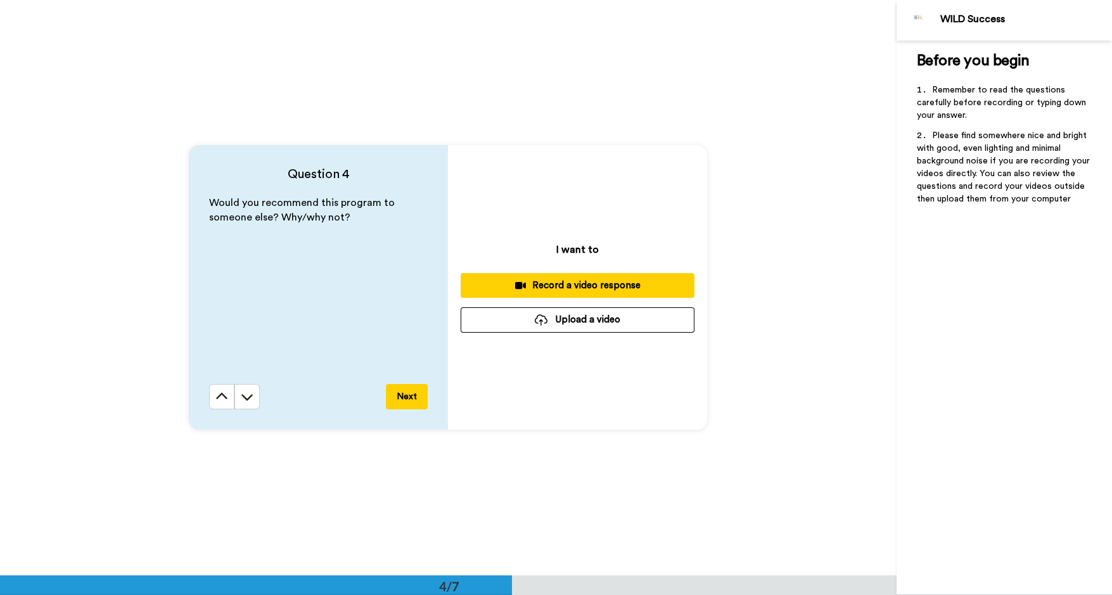
click at [407, 397] on button "Next" at bounding box center [407, 396] width 42 height 25
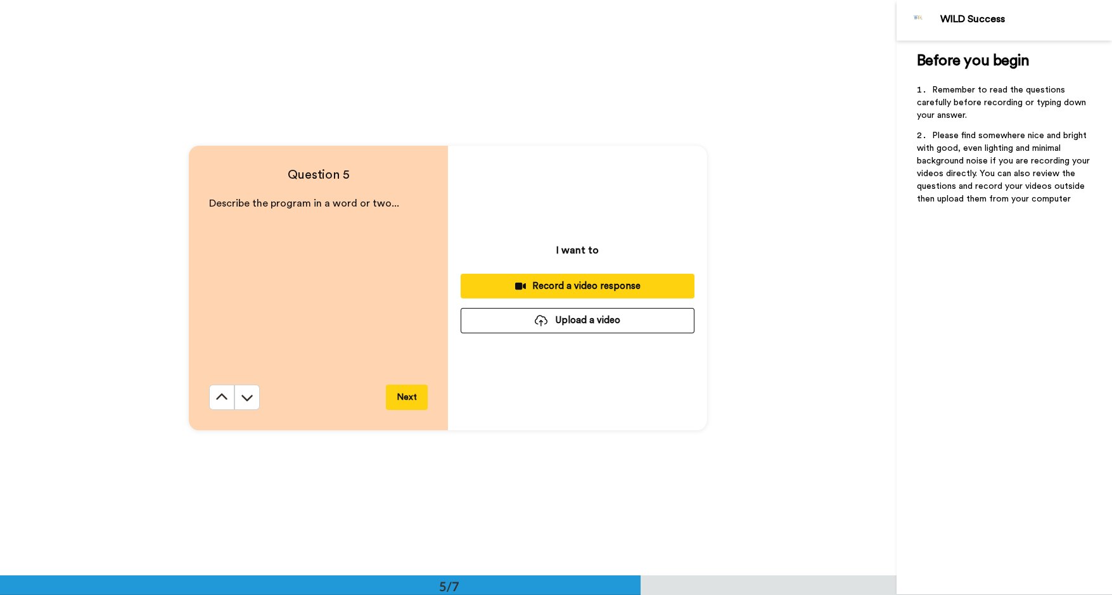
scroll to position [2302, 0]
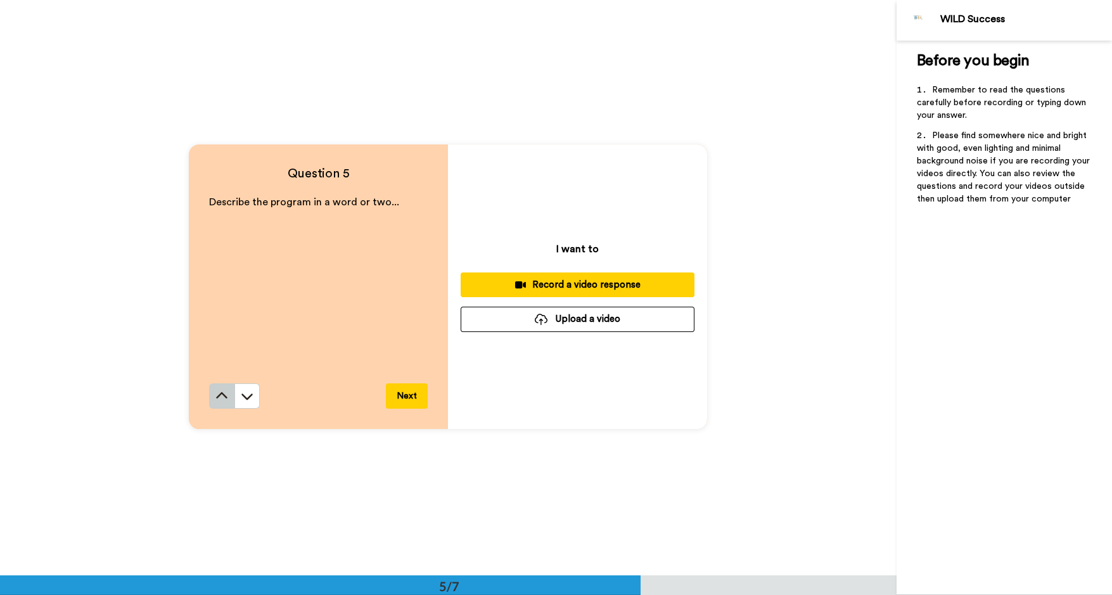
click at [225, 389] on button at bounding box center [221, 395] width 25 height 25
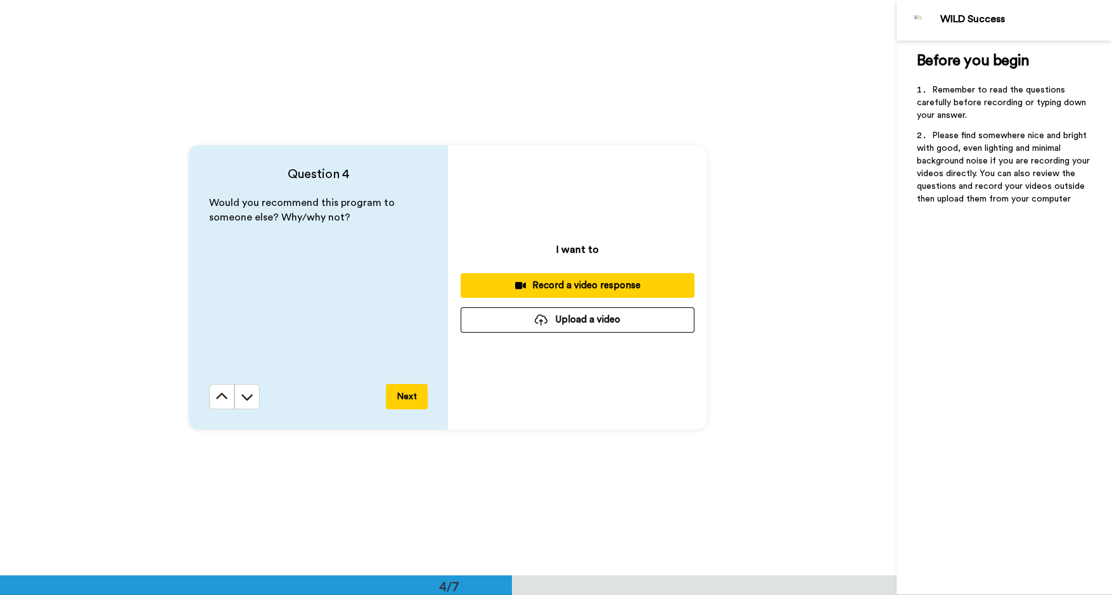
click at [225, 389] on button at bounding box center [221, 396] width 25 height 25
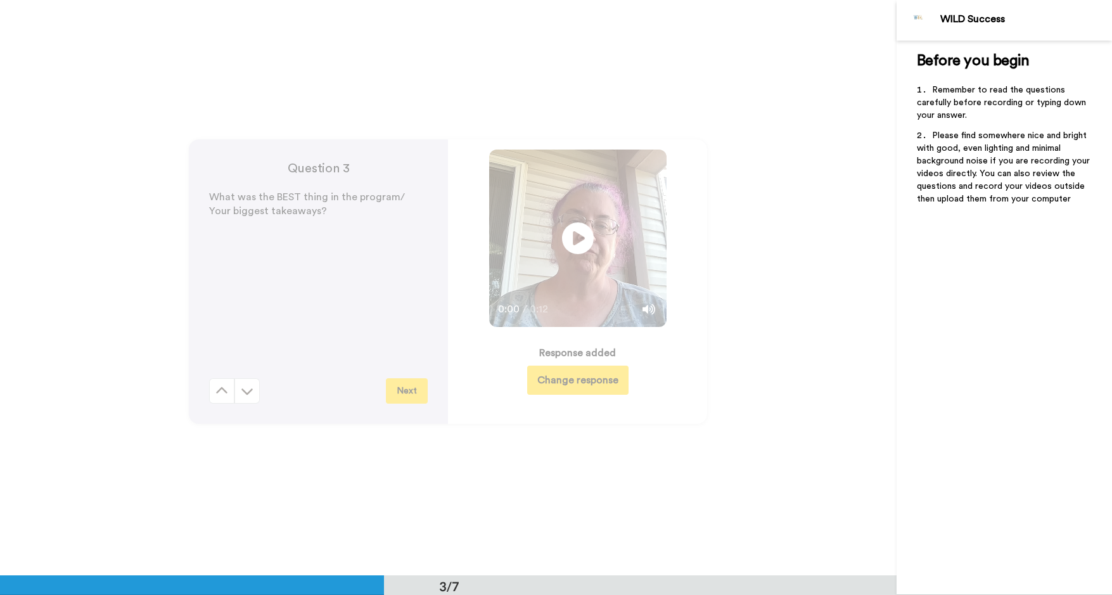
click at [225, 389] on div "Question 3 What was the BEST thing in the program/ Your biggest takeaways? Next" at bounding box center [318, 281] width 259 height 284
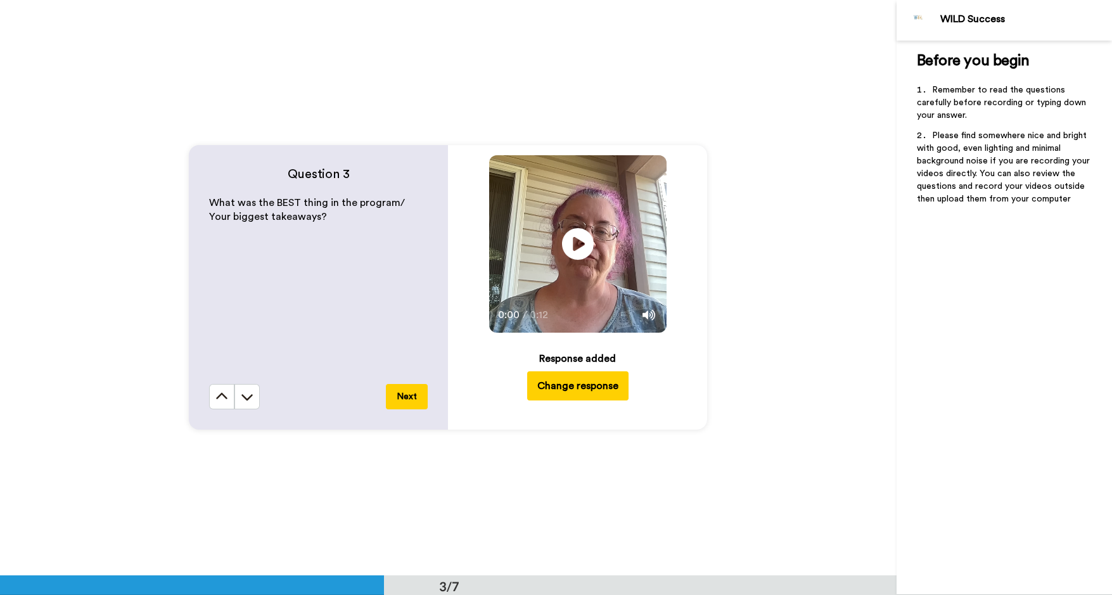
click at [225, 389] on button at bounding box center [221, 396] width 25 height 25
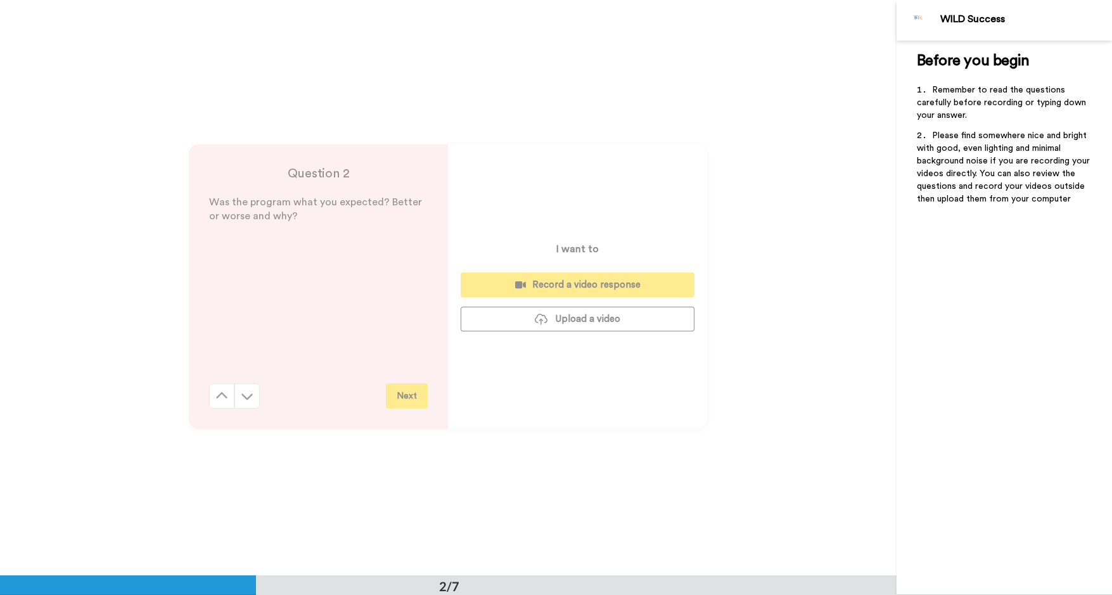
click at [225, 389] on button at bounding box center [221, 395] width 25 height 25
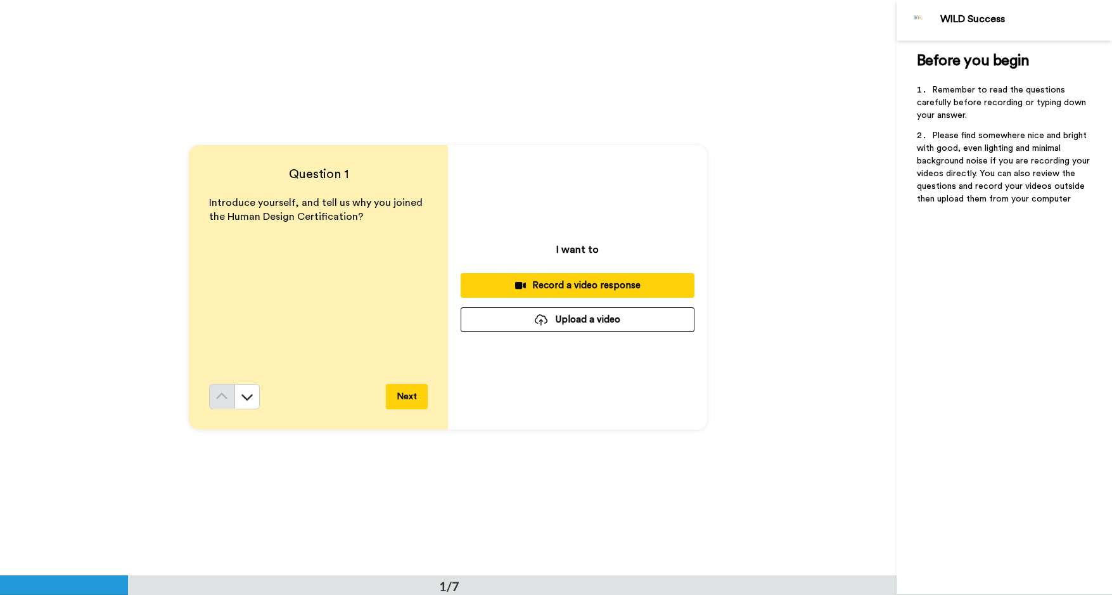
scroll to position [0, 0]
click at [596, 321] on button "Upload a video" at bounding box center [577, 320] width 234 height 25
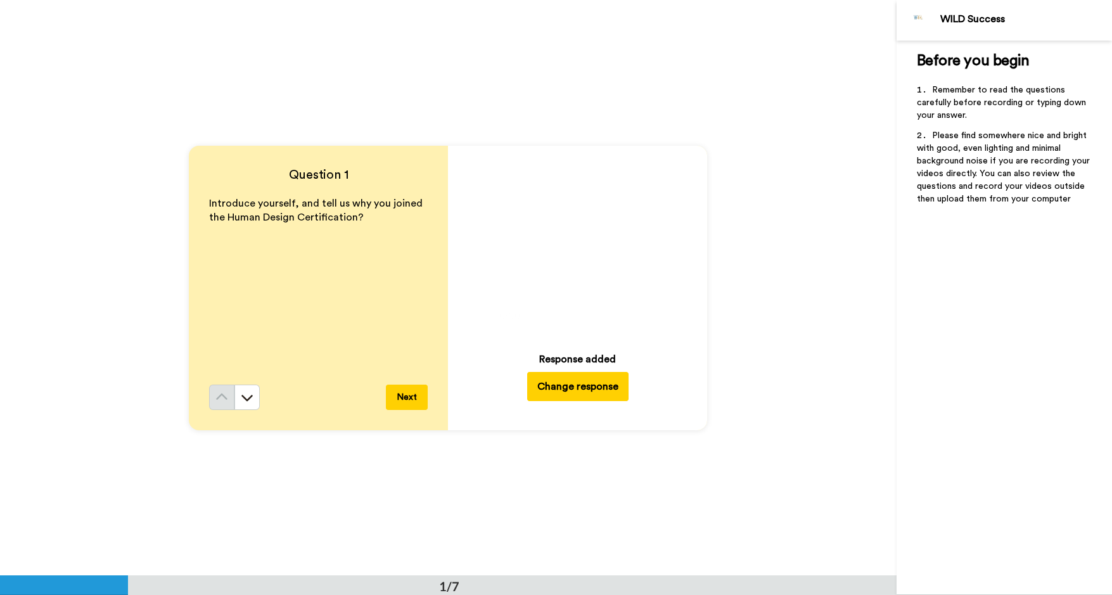
click at [419, 397] on button "Next" at bounding box center [407, 396] width 42 height 25
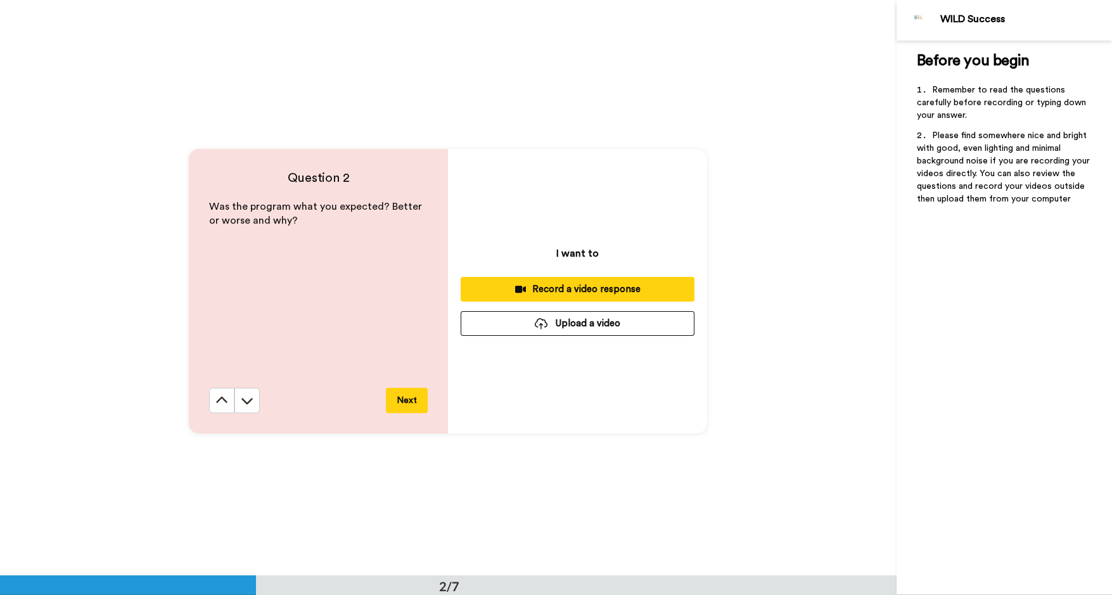
scroll to position [575, 0]
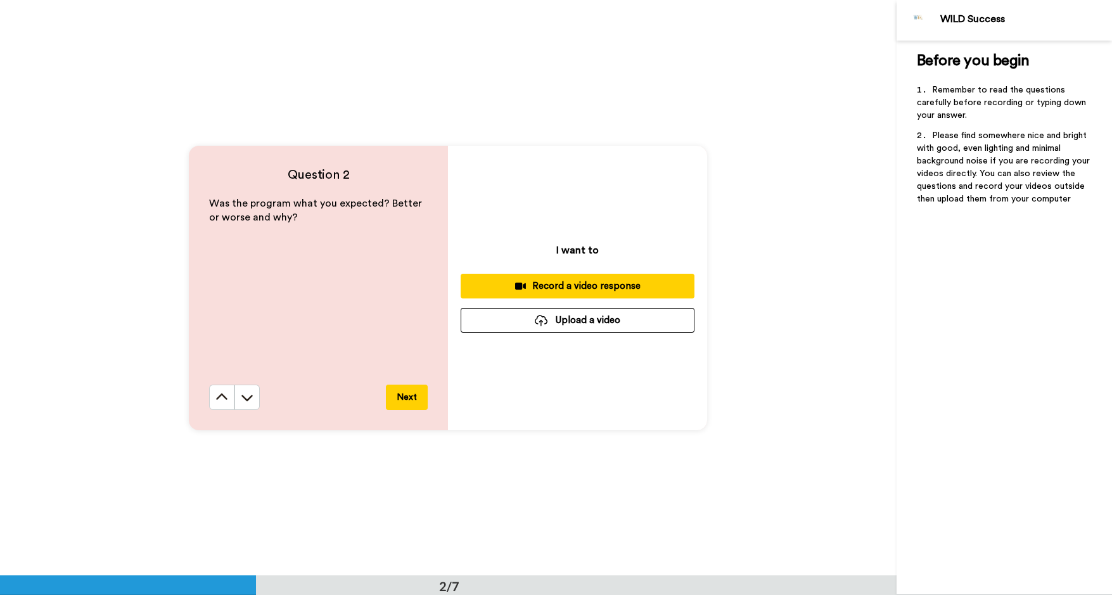
click at [578, 317] on button "Upload a video" at bounding box center [577, 320] width 234 height 25
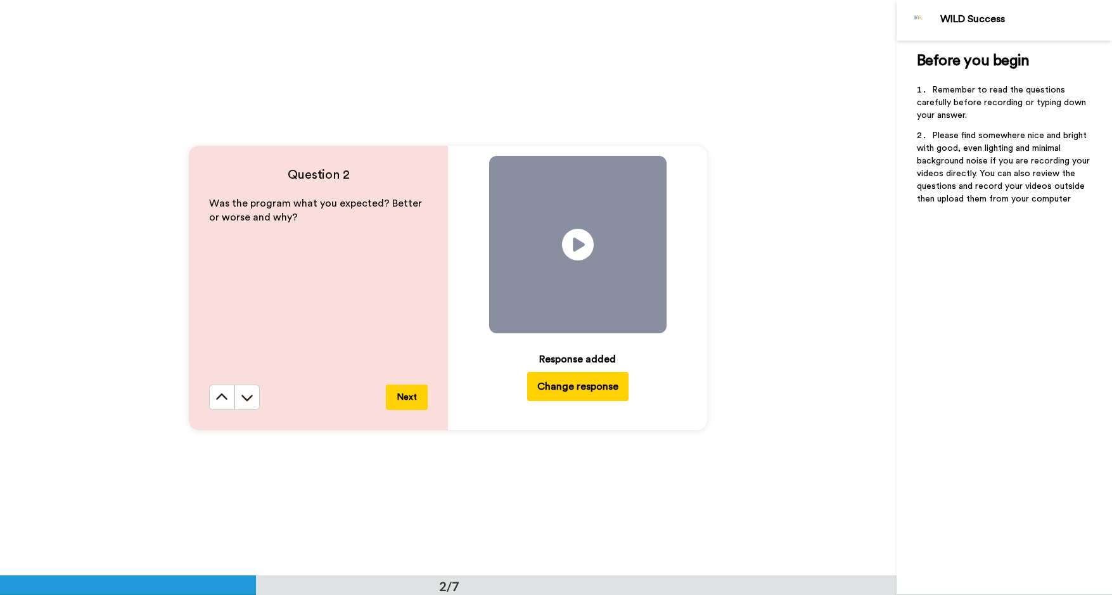
click at [409, 393] on button "Next" at bounding box center [407, 396] width 42 height 25
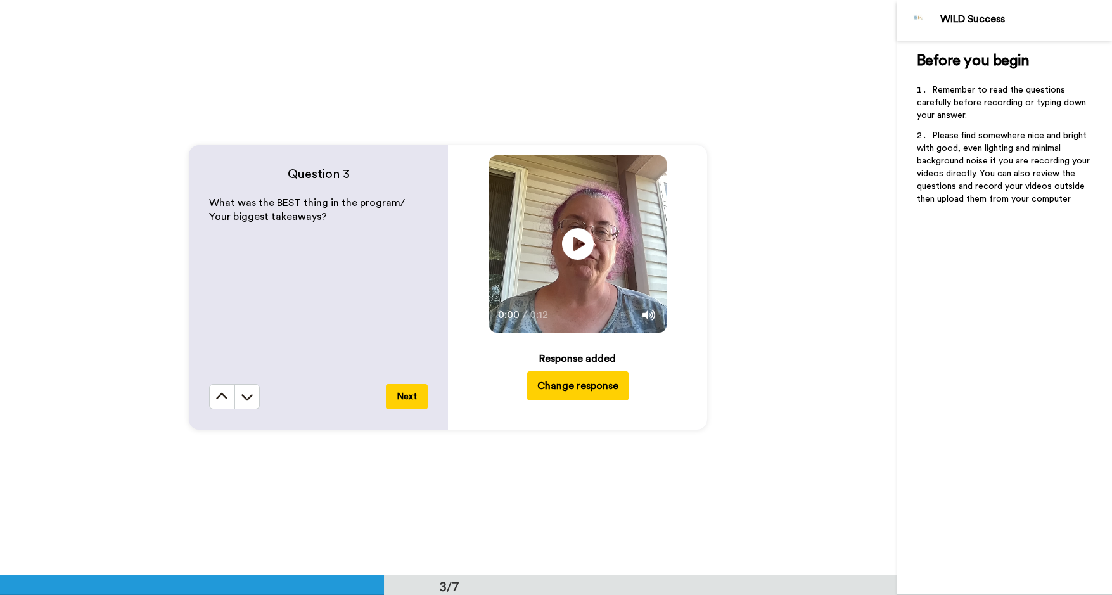
click at [409, 393] on button "Next" at bounding box center [407, 396] width 42 height 25
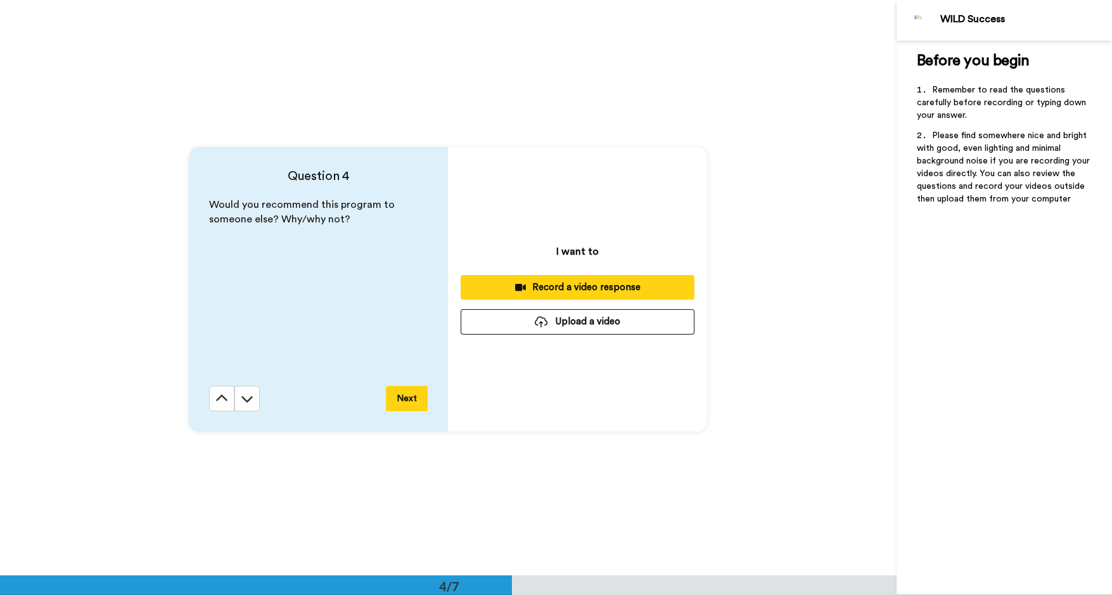
scroll to position [1726, 0]
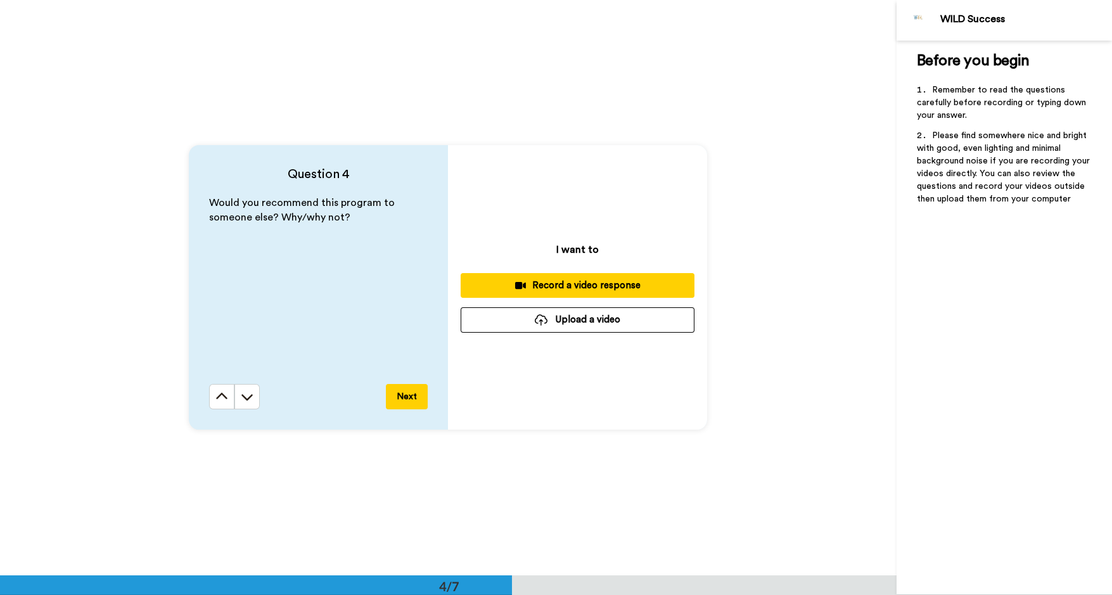
click at [575, 317] on button "Upload a video" at bounding box center [577, 319] width 234 height 25
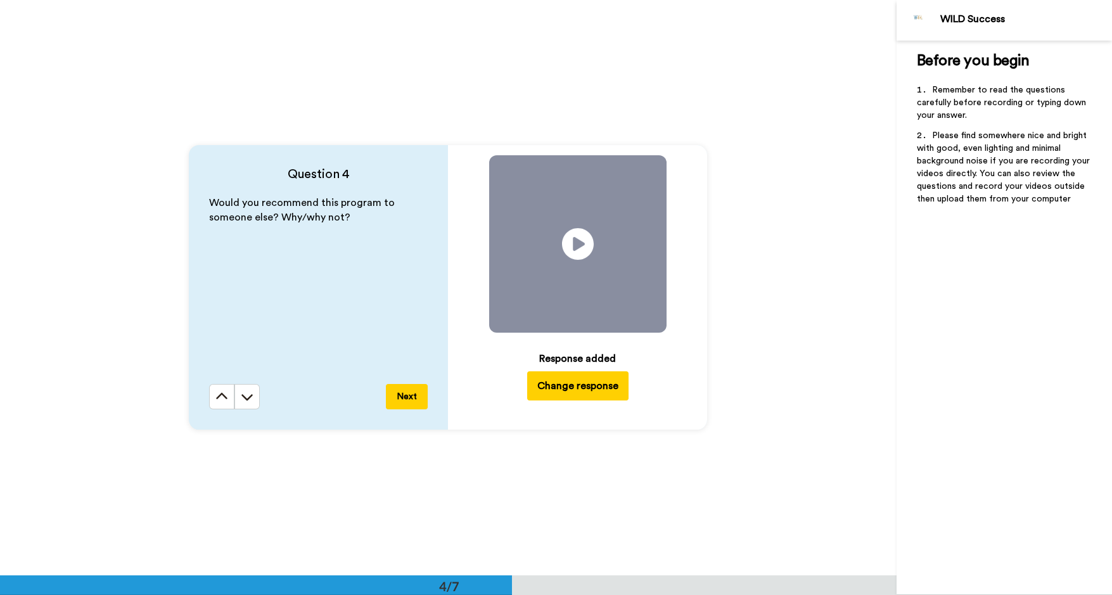
click at [412, 398] on button "Next" at bounding box center [407, 396] width 42 height 25
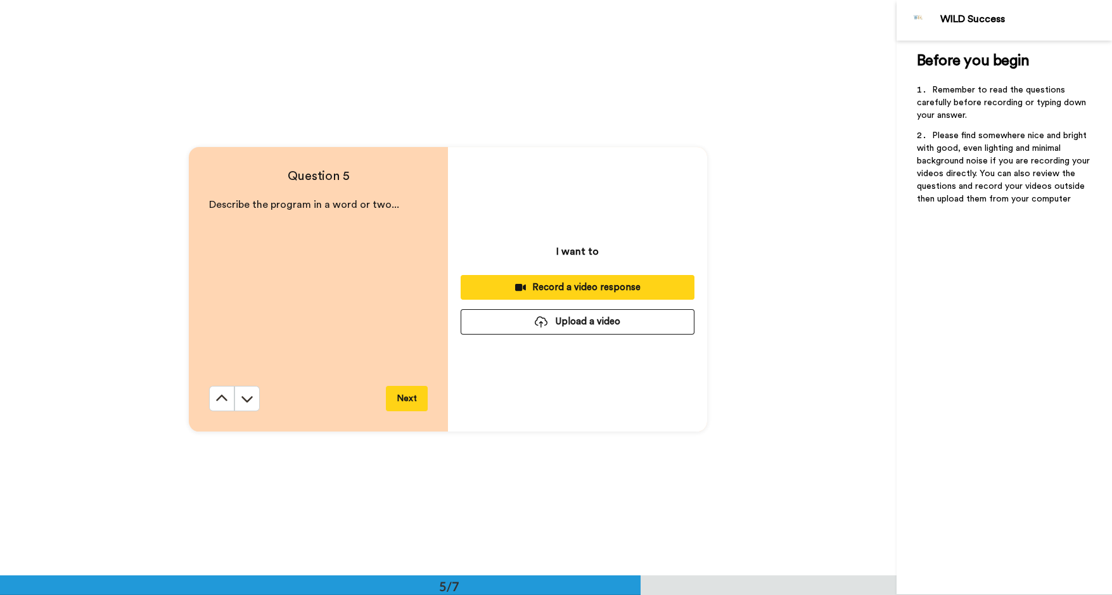
scroll to position [2302, 0]
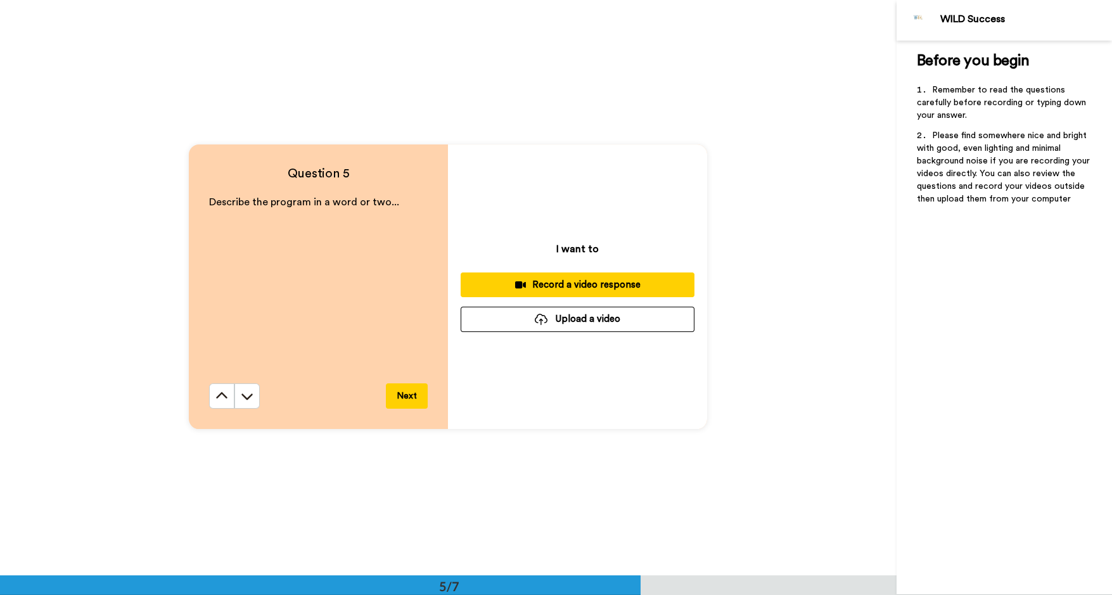
drag, startPoint x: 580, startPoint y: 327, endPoint x: 580, endPoint y: 334, distance: 7.6
click at [580, 327] on button "Upload a video" at bounding box center [577, 319] width 234 height 25
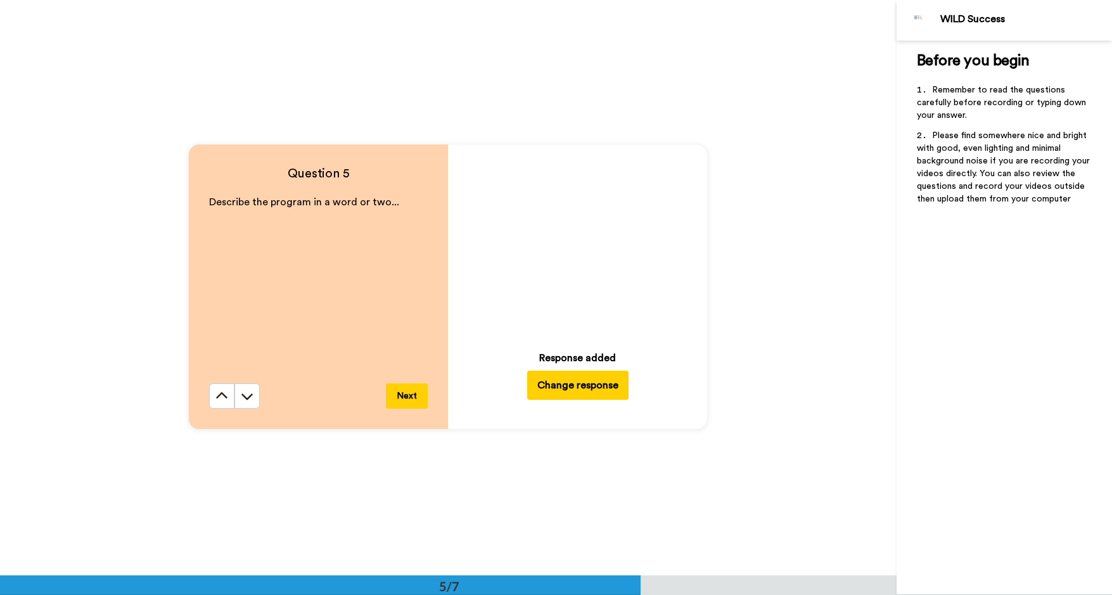
click at [403, 393] on button "Next" at bounding box center [407, 395] width 42 height 25
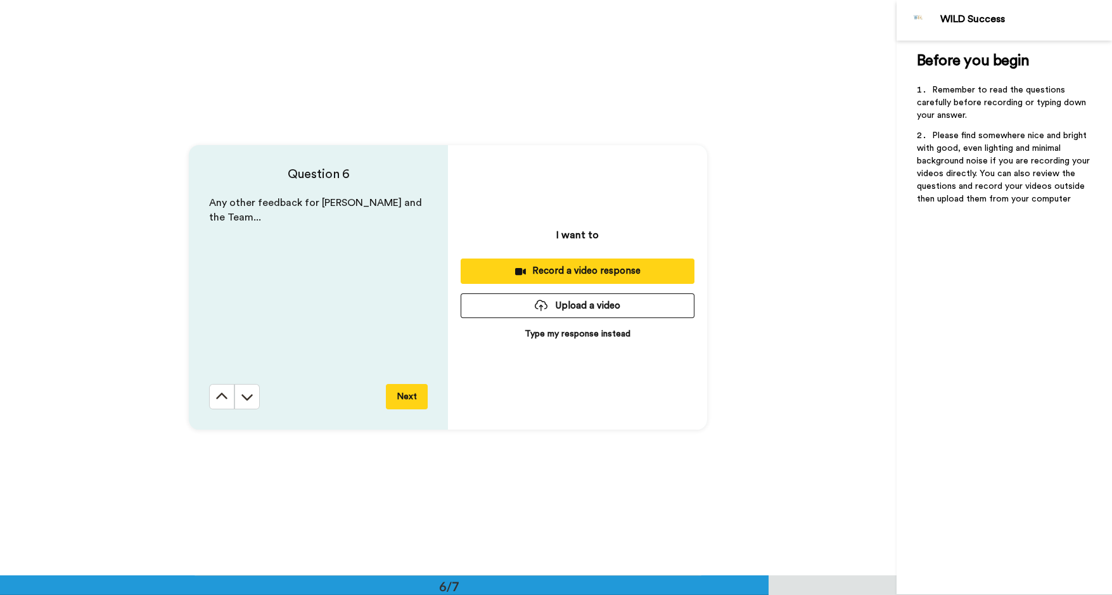
scroll to position [2877, 0]
click at [580, 272] on div "Record a video response" at bounding box center [577, 269] width 213 height 13
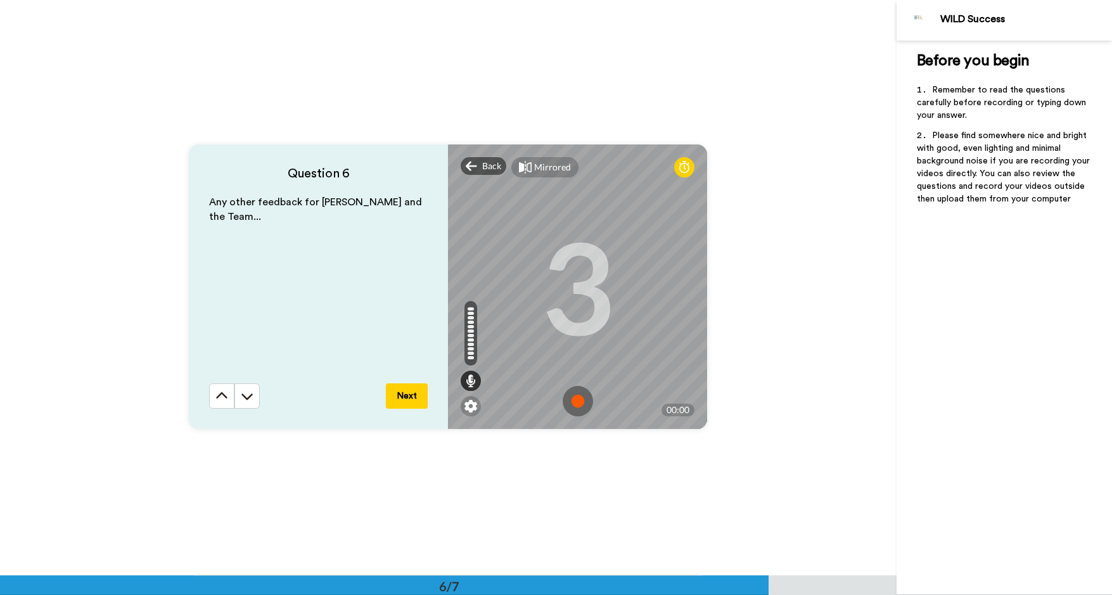
click at [581, 400] on img at bounding box center [577, 401] width 30 height 30
click at [580, 402] on img at bounding box center [577, 401] width 30 height 30
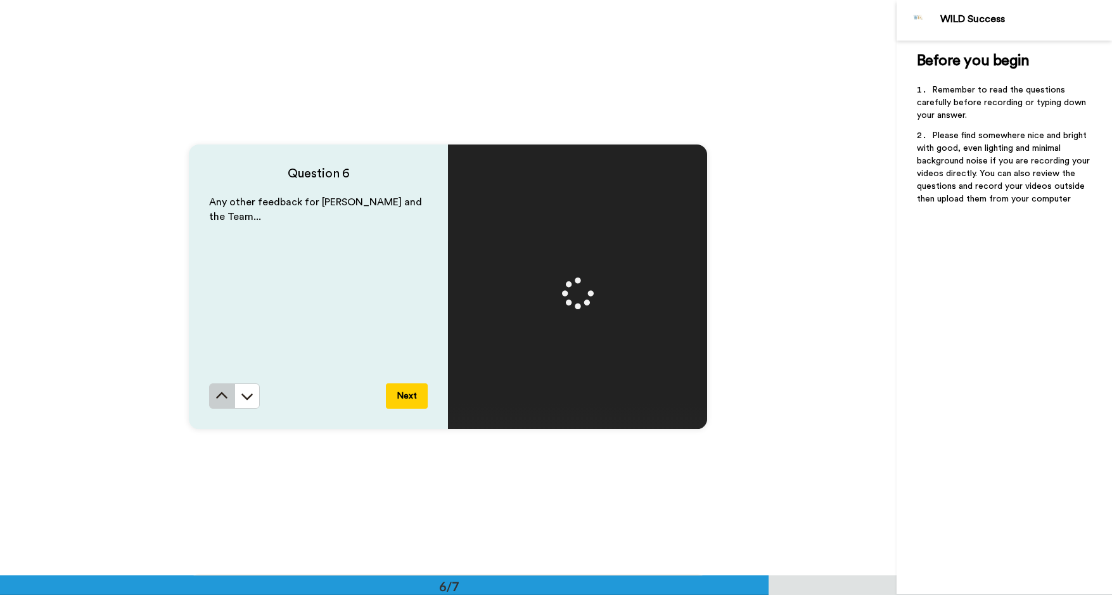
click at [217, 389] on button at bounding box center [221, 395] width 25 height 25
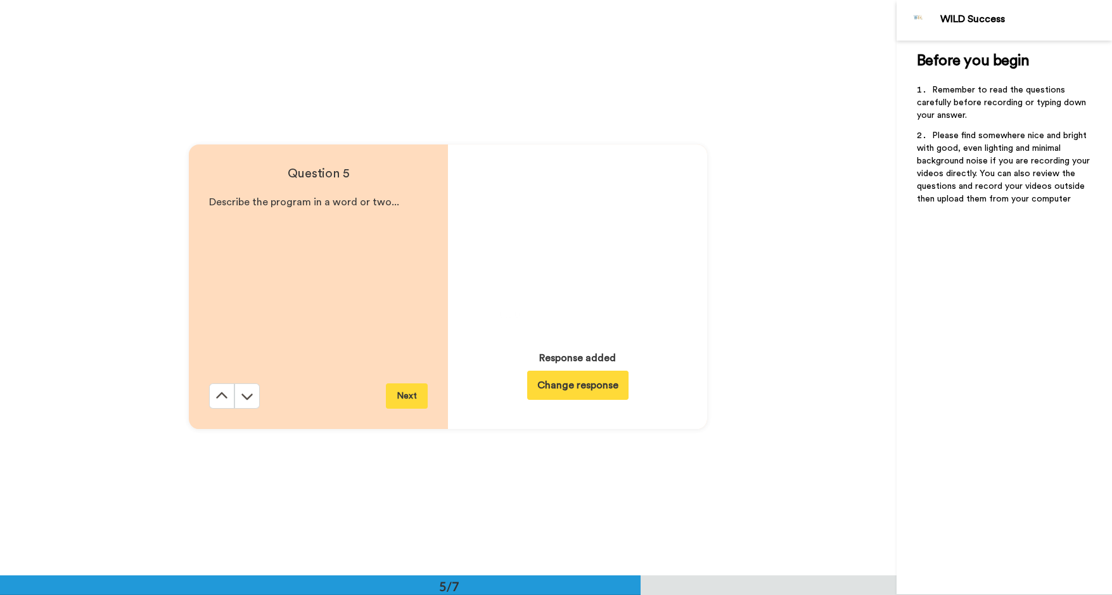
scroll to position [2302, 0]
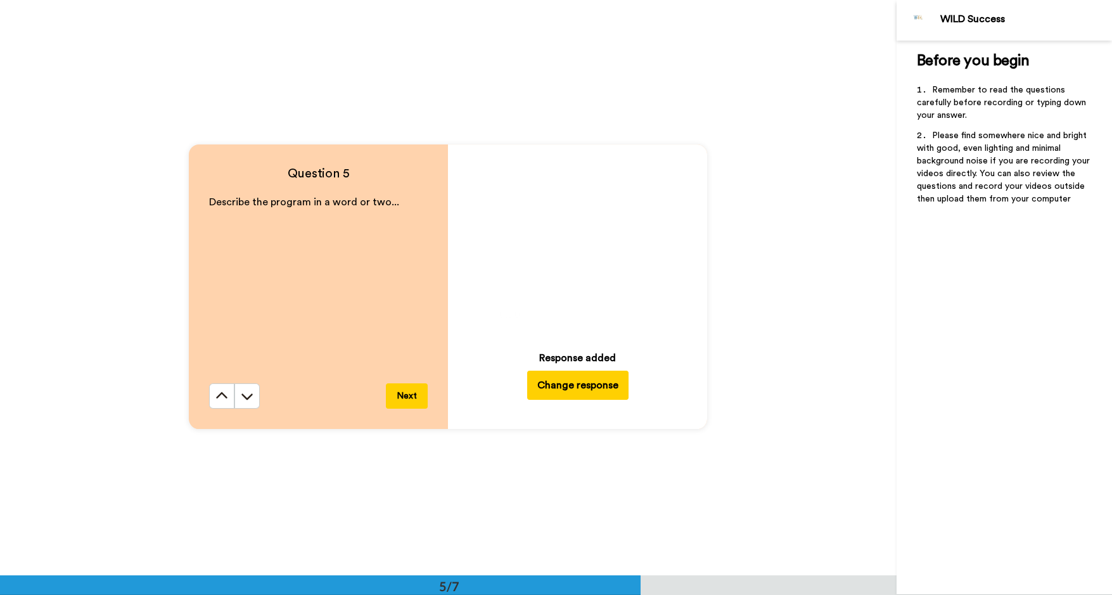
click at [412, 392] on button "Next" at bounding box center [407, 395] width 42 height 25
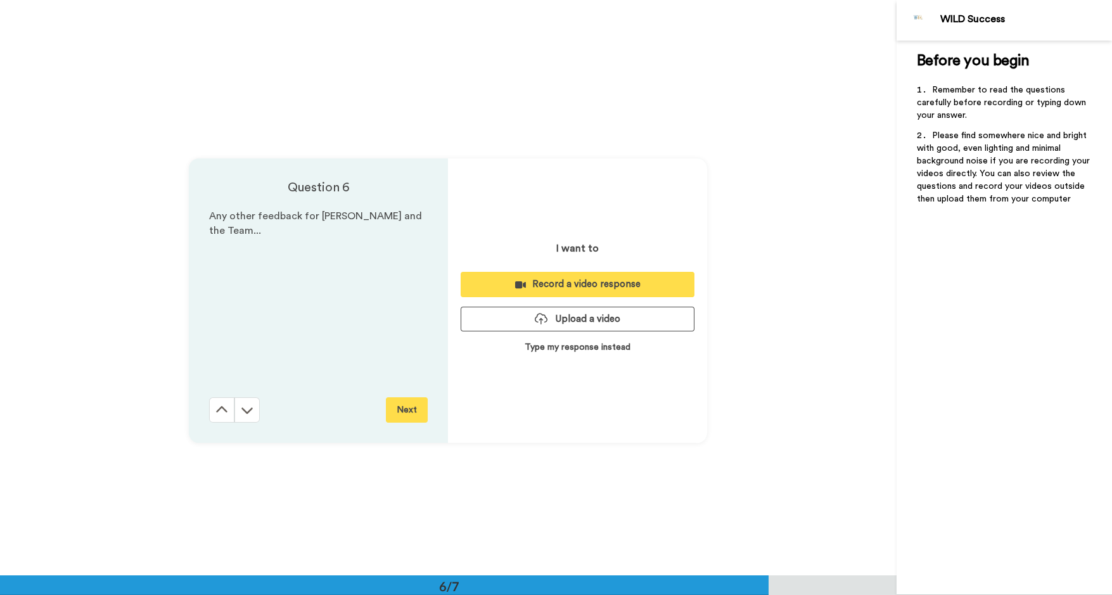
scroll to position [2877, 0]
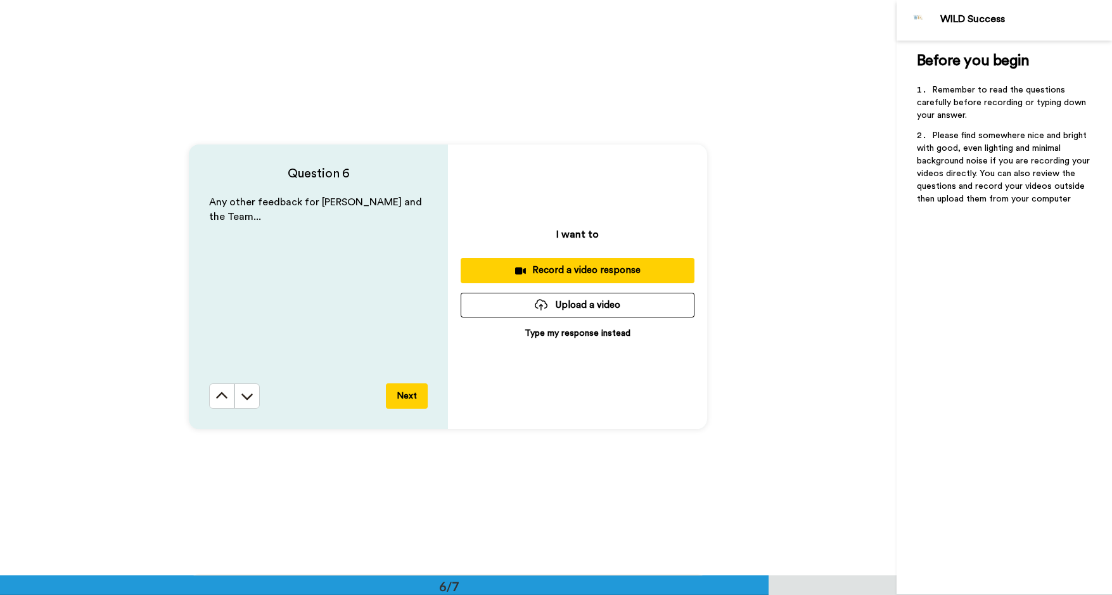
click at [586, 307] on button "Upload a video" at bounding box center [577, 305] width 234 height 25
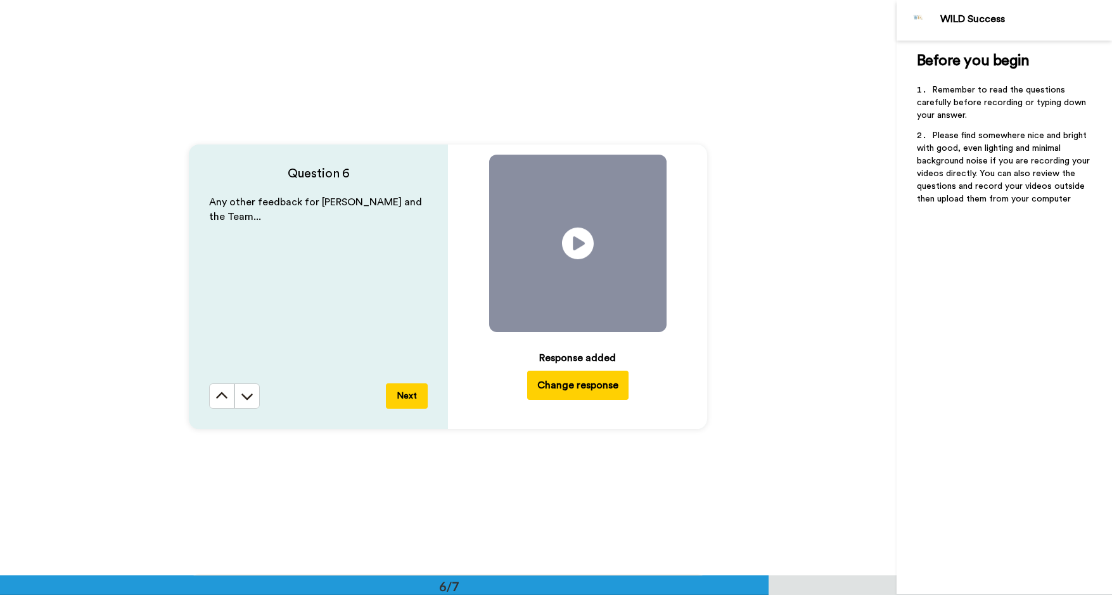
click at [415, 397] on button "Next" at bounding box center [407, 395] width 42 height 25
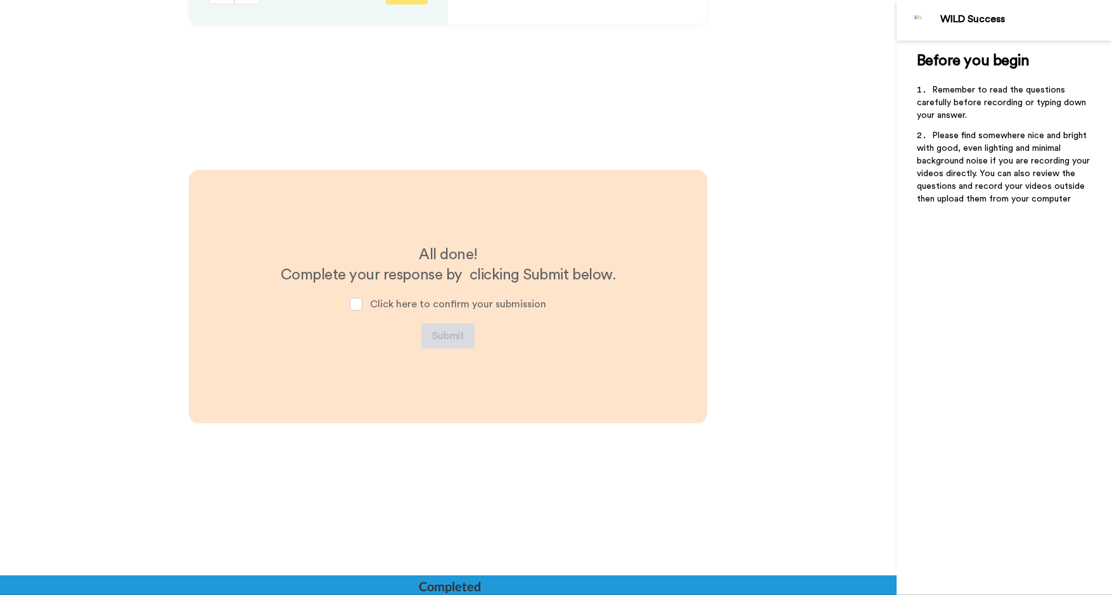
scroll to position [3291, 0]
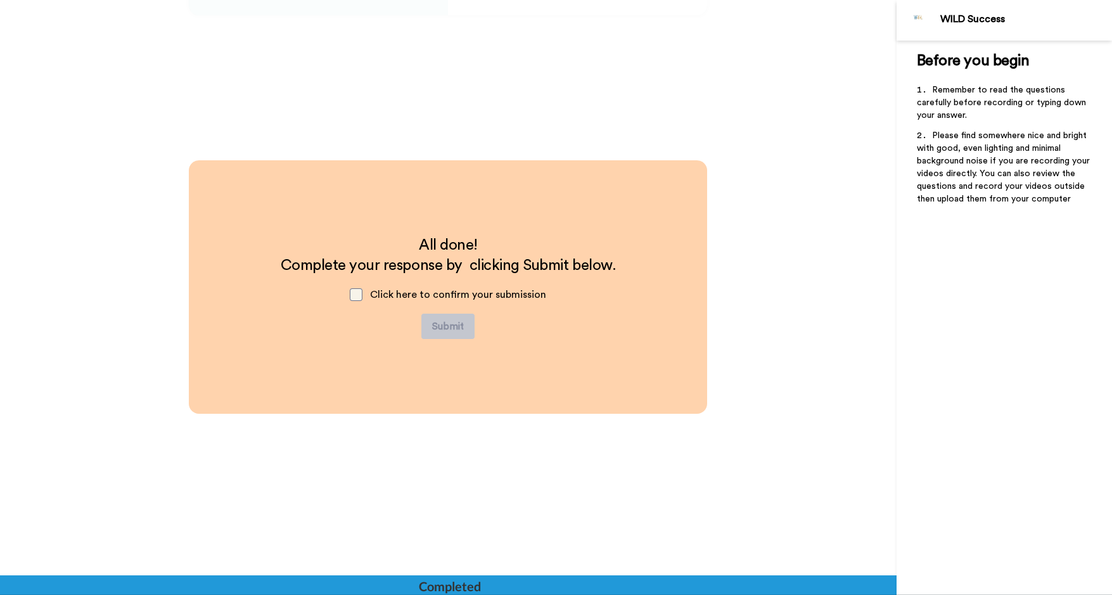
click at [362, 295] on span at bounding box center [356, 294] width 13 height 13
click at [451, 326] on button "Submit" at bounding box center [447, 326] width 53 height 25
